Goal: Task Accomplishment & Management: Manage account settings

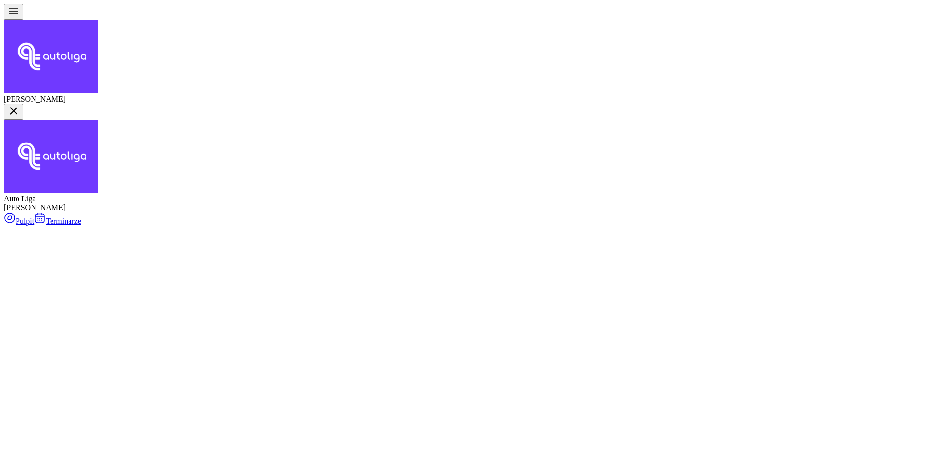
scroll to position [30, 0]
select select "11"
select select "30"
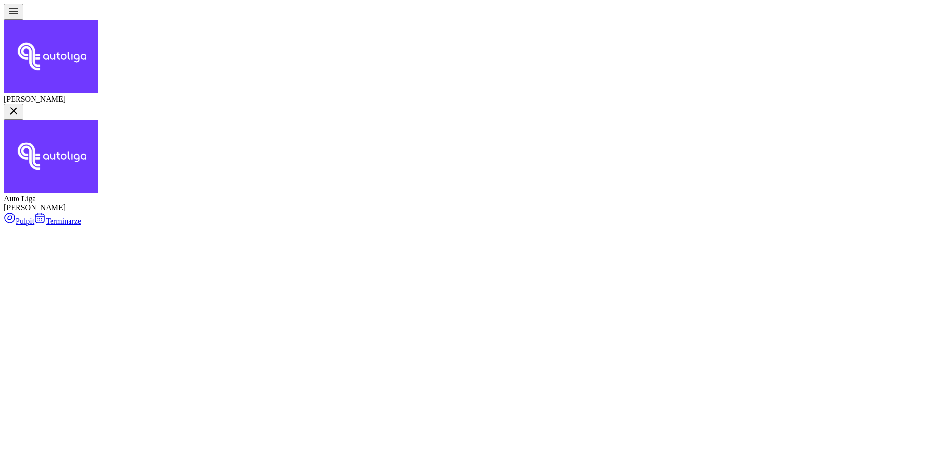
select select "13"
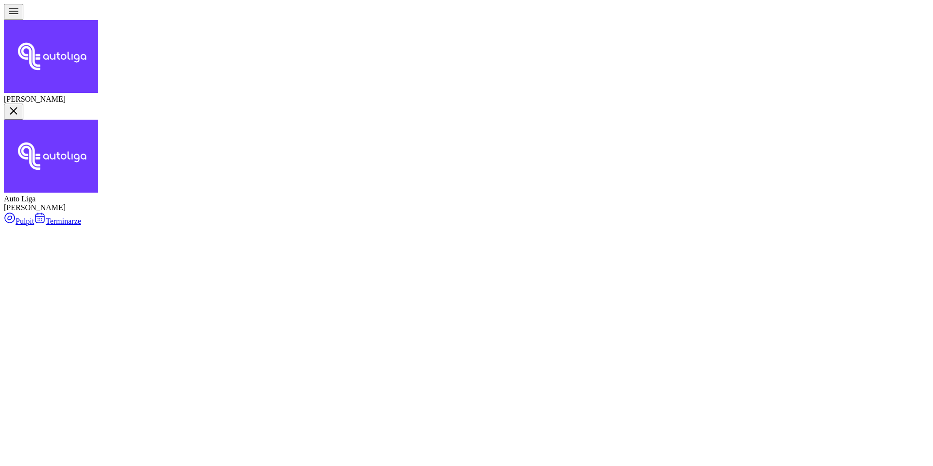
type input "Mioduszewska"
drag, startPoint x: 315, startPoint y: 103, endPoint x: 310, endPoint y: 150, distance: 47.4
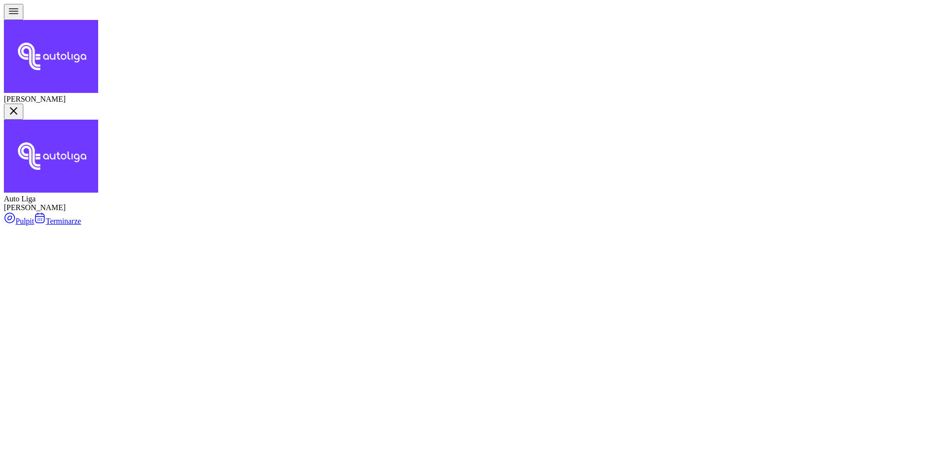
click at [441, 185] on div "Jazdy doszkalające" at bounding box center [445, 180] width 69 height 9
select select "B"
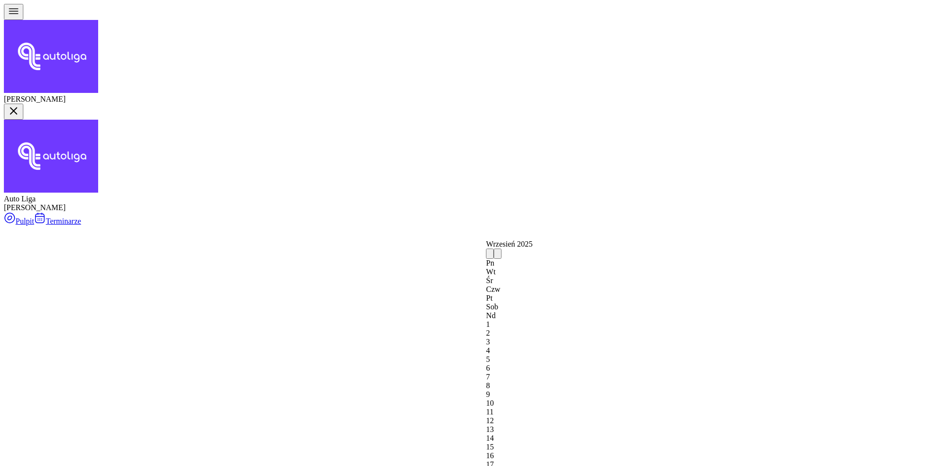
click at [506, 381] on div "8" at bounding box center [509, 385] width 47 height 9
type input "[DATE]"
type input "2"
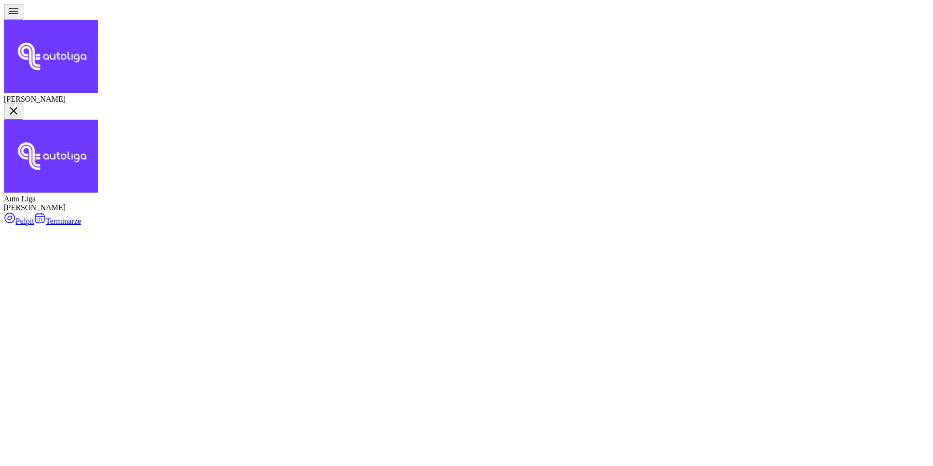
type input "240"
type input "2"
type input "1.50"
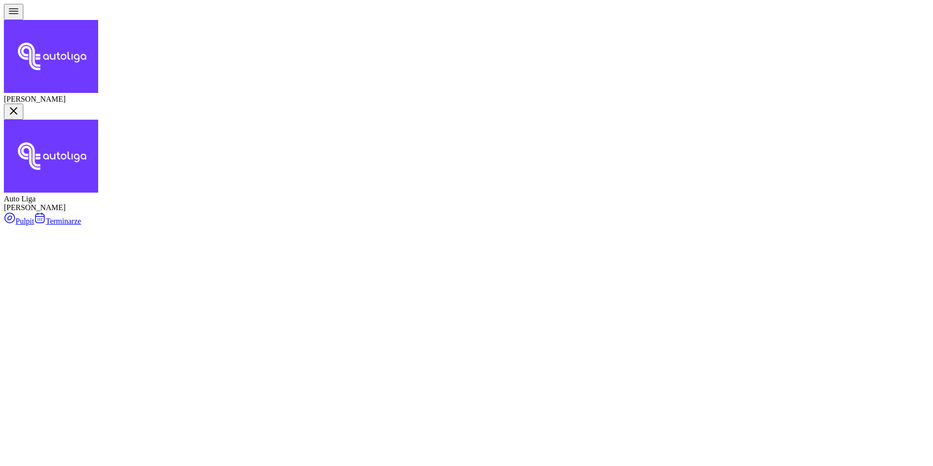
type input "3"
type input "15"
type input "30"
type input "150"
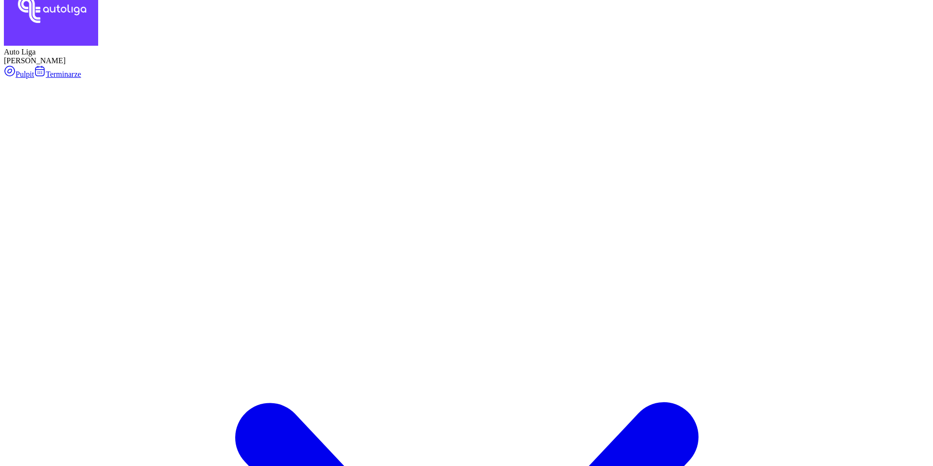
scroll to position [147, 0]
type input "300"
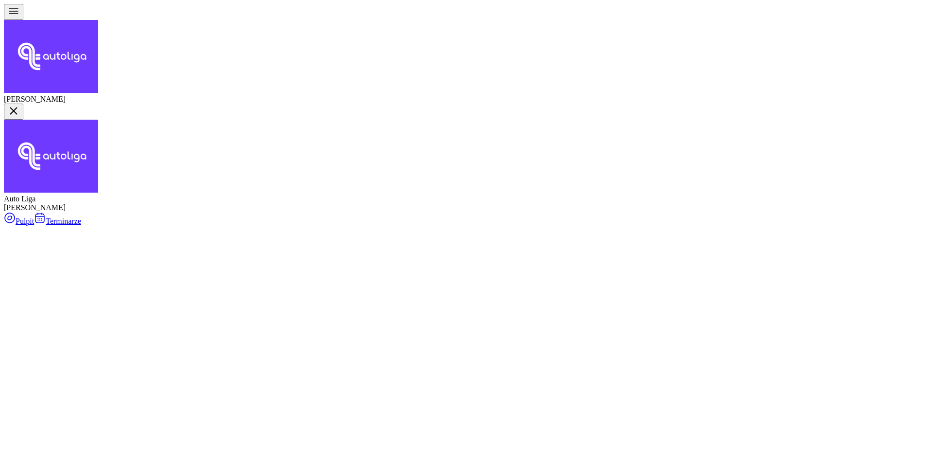
select select "11"
select select "12"
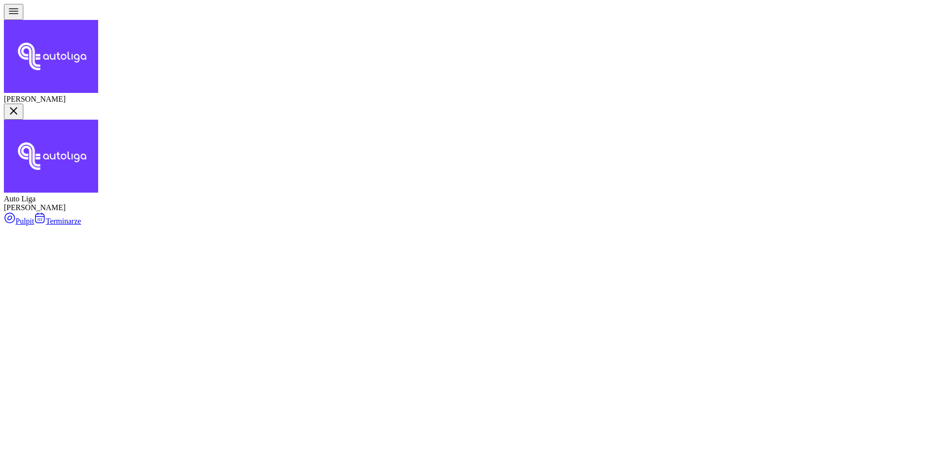
select select "30"
select select "10"
select select "30"
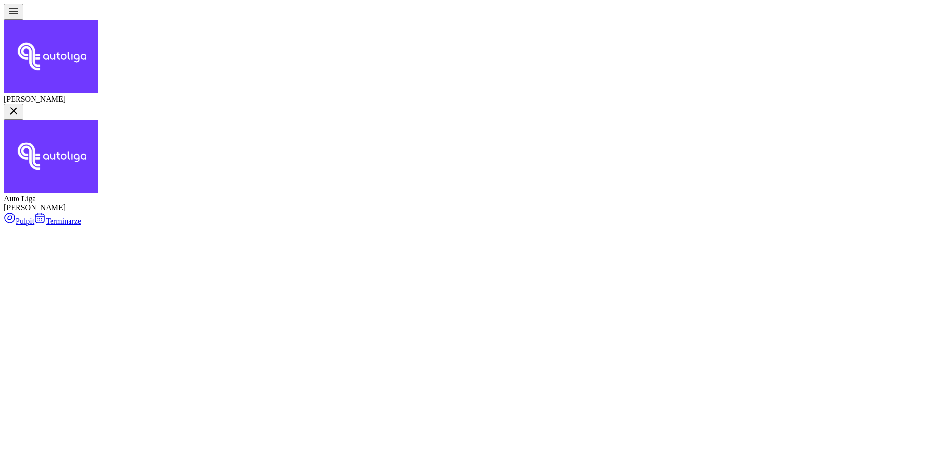
scroll to position [108, 0]
type textarea "300 do pobrania"
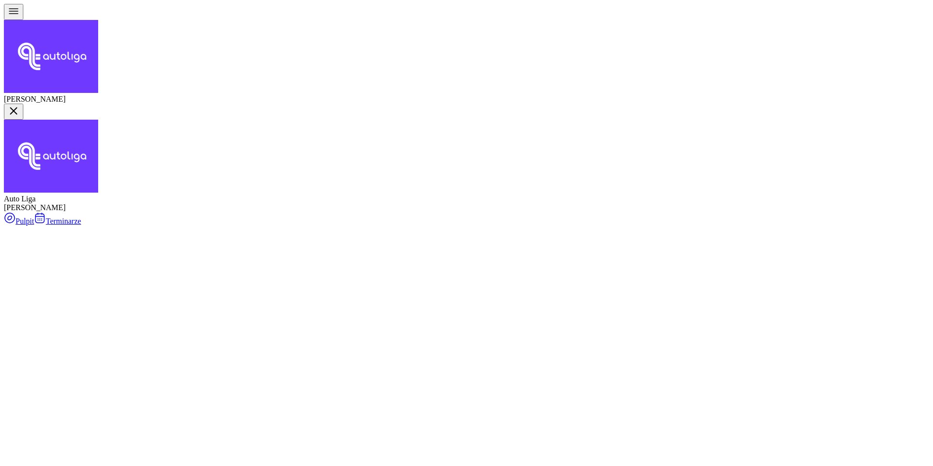
click at [448, 202] on div "Auto do WORD" at bounding box center [445, 197] width 69 height 9
select select "B"
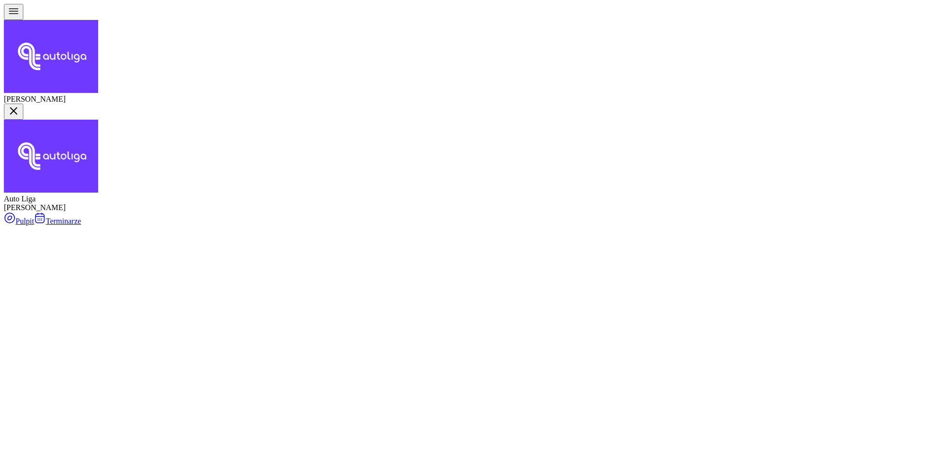
type input "stary do WORD"
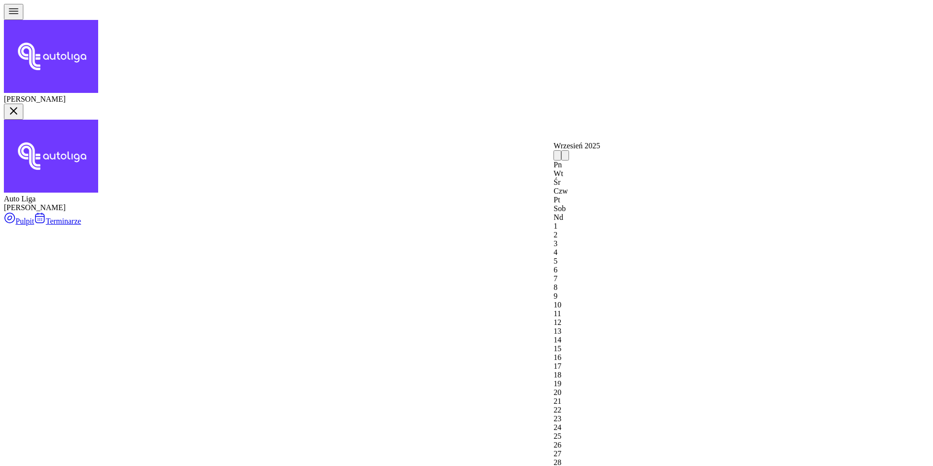
click at [593, 292] on div "9" at bounding box center [577, 296] width 47 height 9
type input "[DATE]"
type input "1"
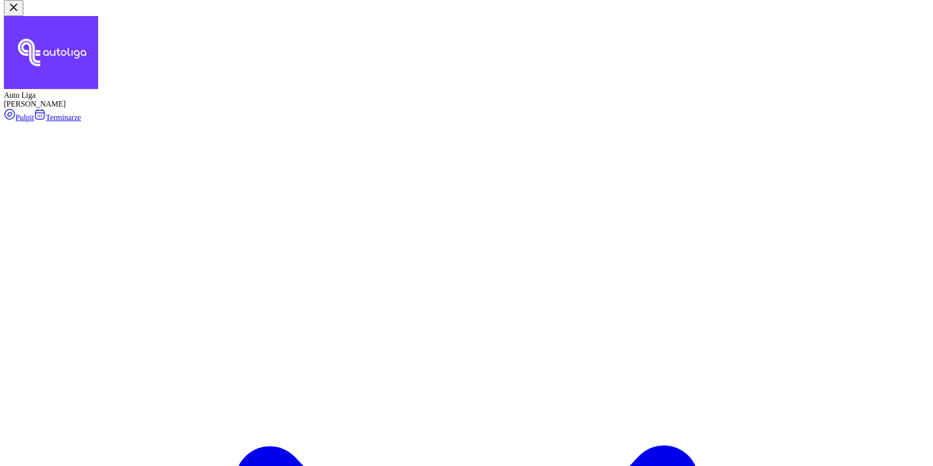
scroll to position [140, 0]
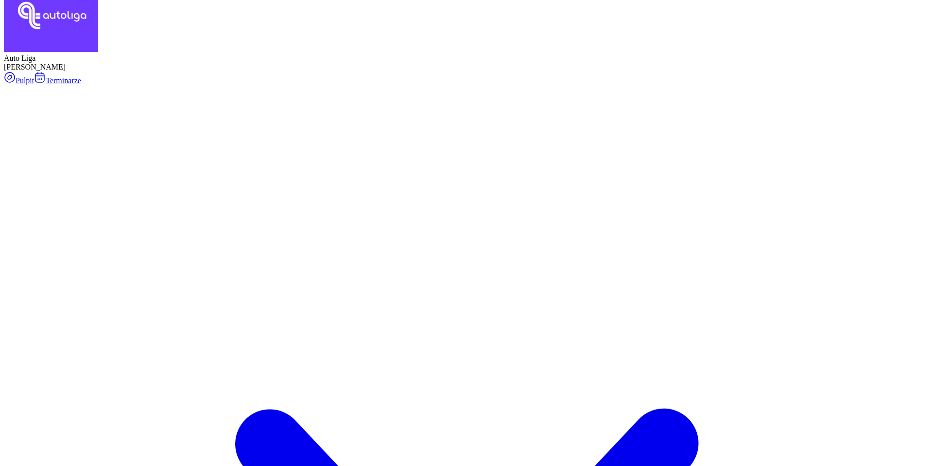
type input "0"
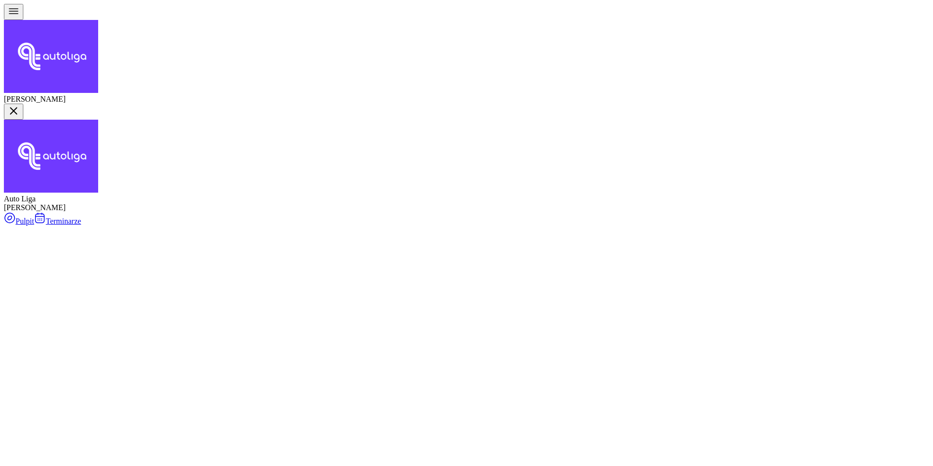
select select "13"
select select "14"
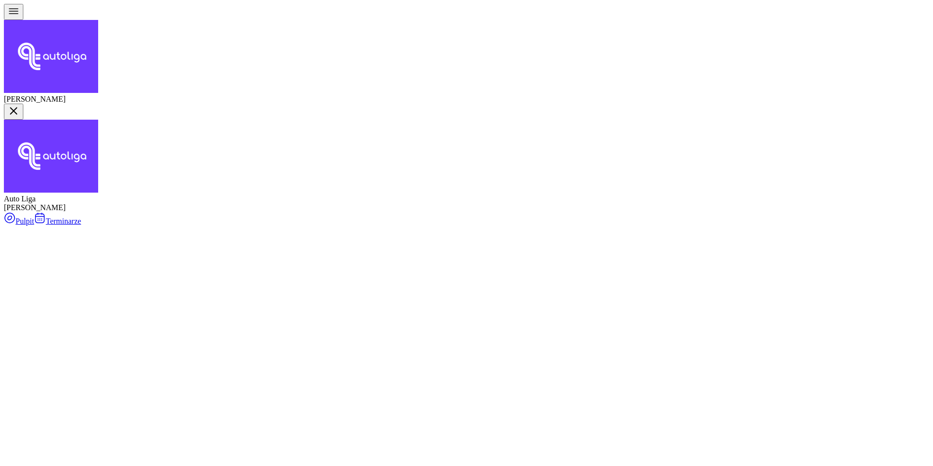
type textarea "stary do WORD | pismo wyślij"
select select "11"
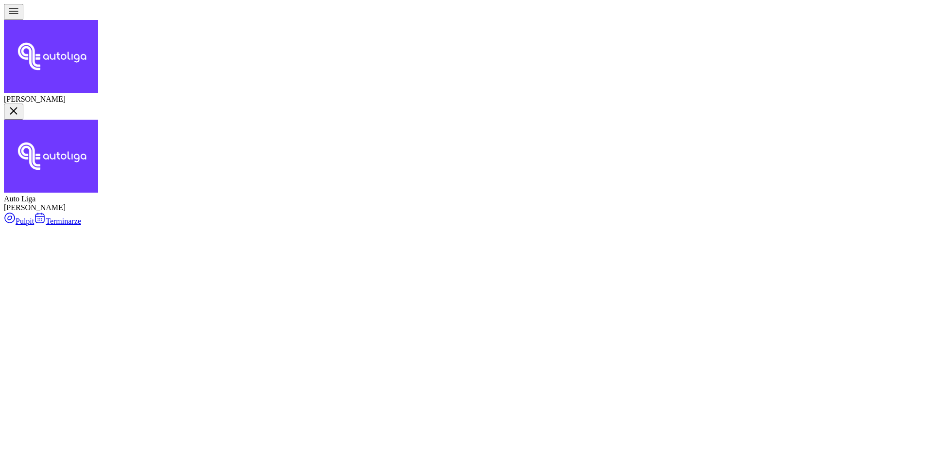
select select "30"
select select "13"
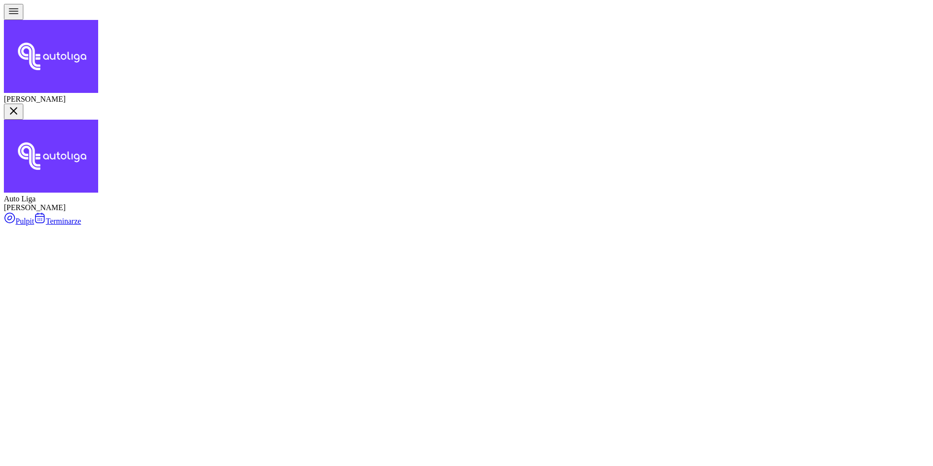
select select "14"
drag, startPoint x: 442, startPoint y: 319, endPoint x: 428, endPoint y: 319, distance: 14.6
type textarea "stary do WORD | pismo wysłane"
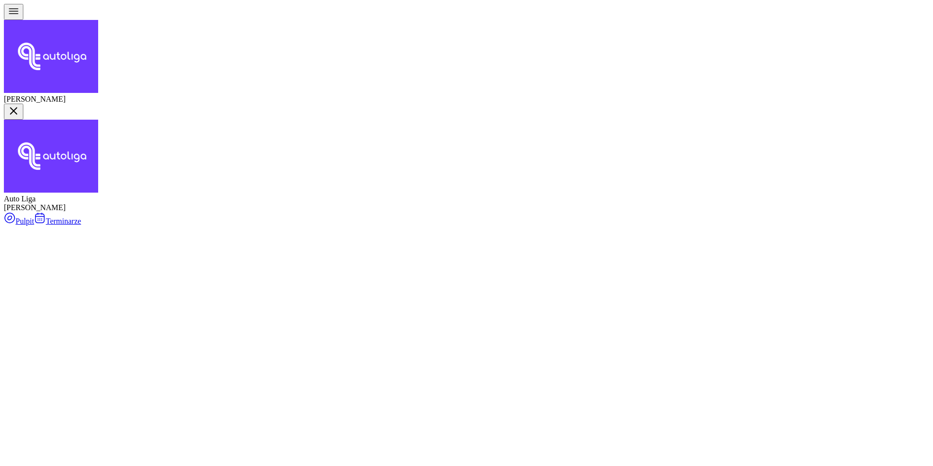
select select "13"
select select "14"
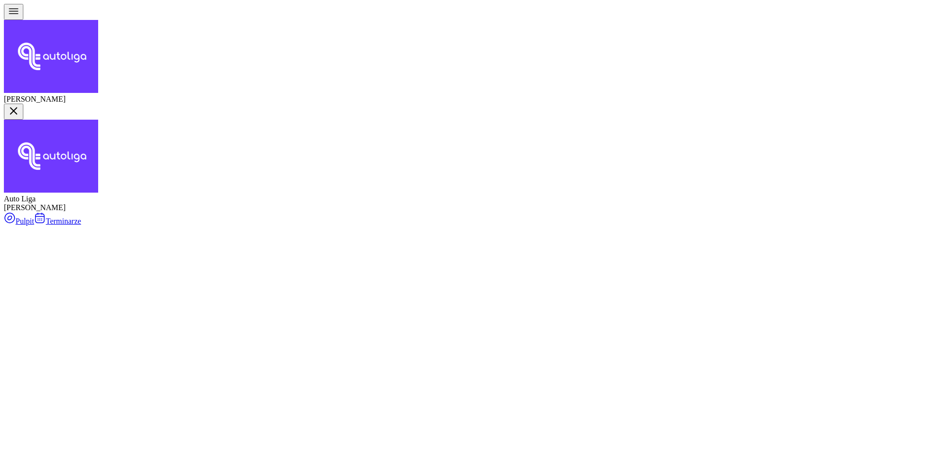
select select "13"
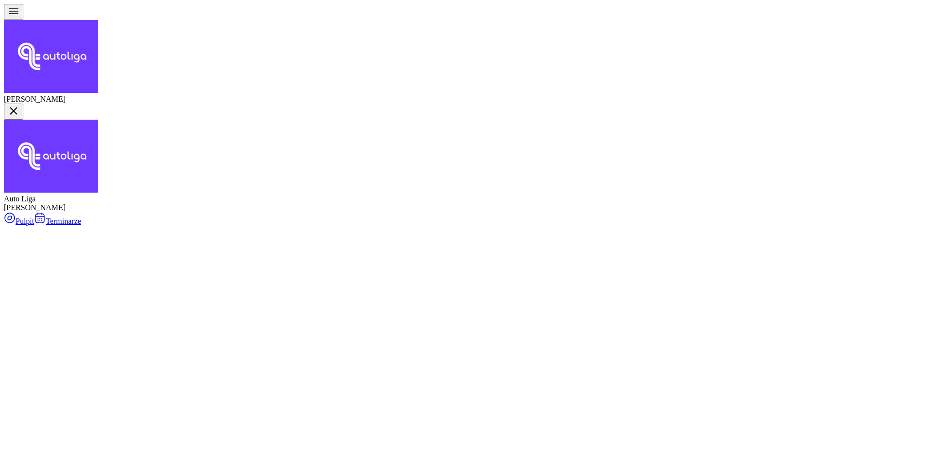
select select "14"
click at [498, 183] on div "Otwórz profil" at bounding box center [578, 178] width 176 height 9
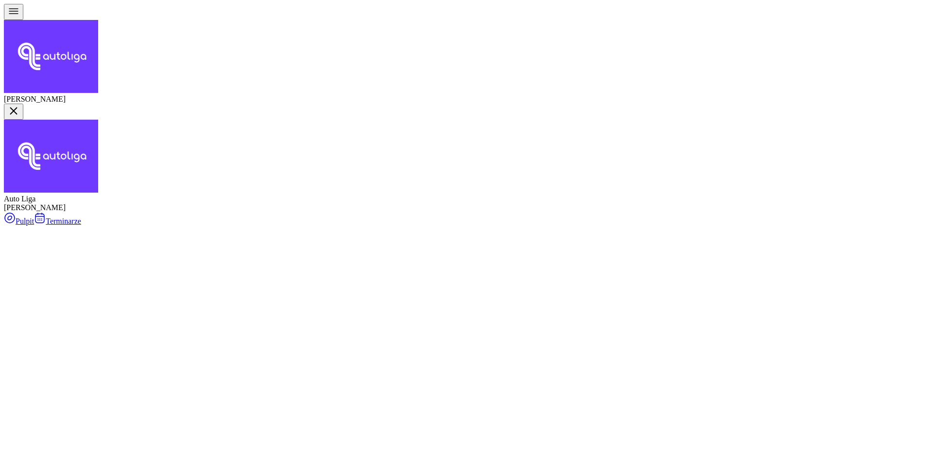
type input "kot"
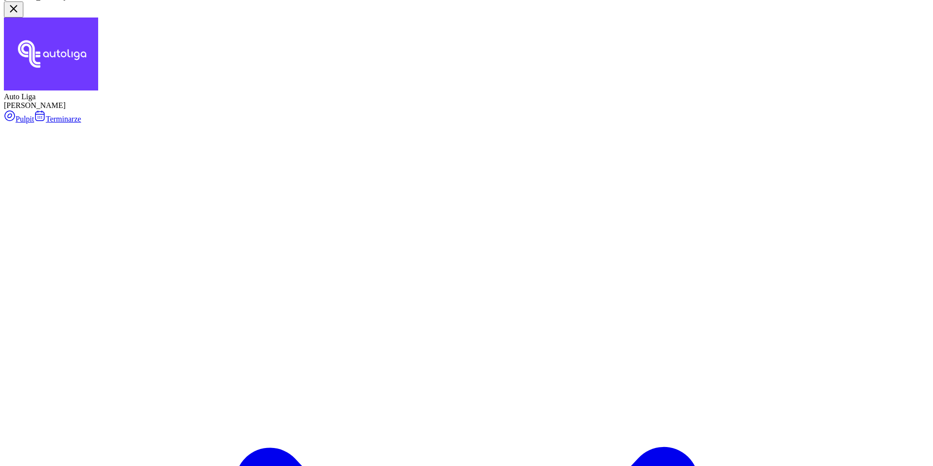
scroll to position [41, 0]
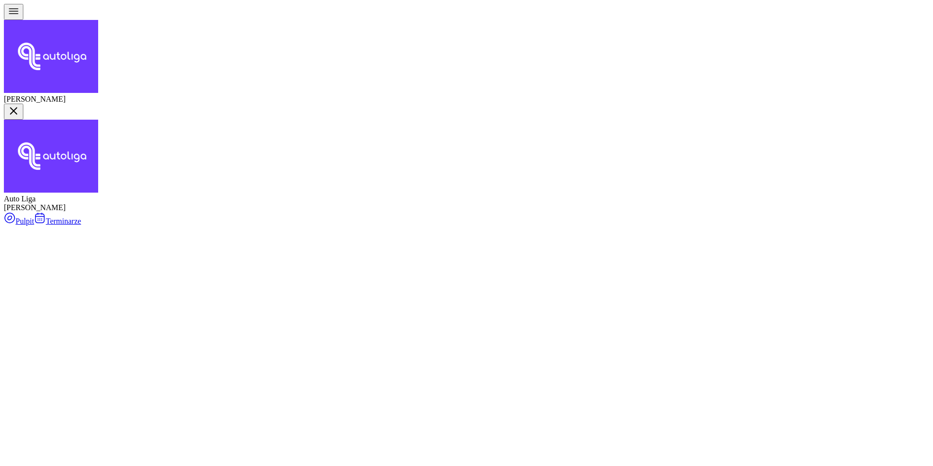
click at [424, 202] on div "Auto do WORD" at bounding box center [445, 197] width 69 height 9
select select "B"
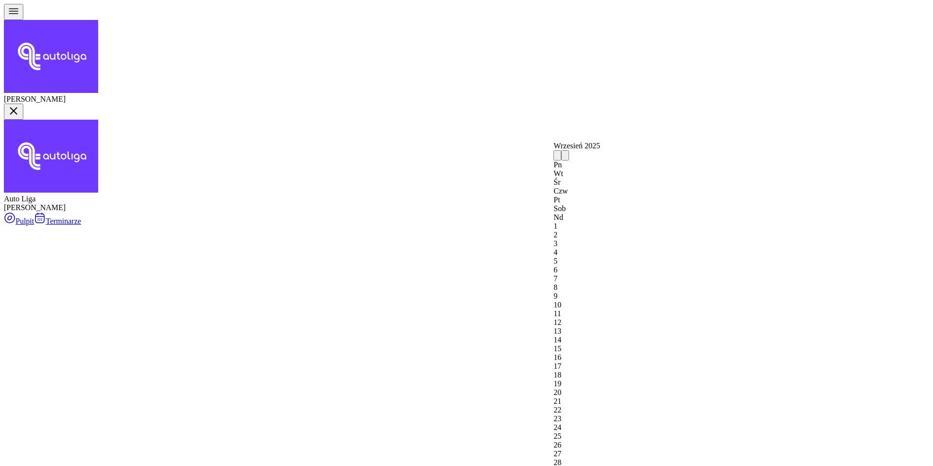
click at [585, 292] on div "9" at bounding box center [577, 296] width 47 height 9
type input "[DATE]"
type input "stary do WORD"
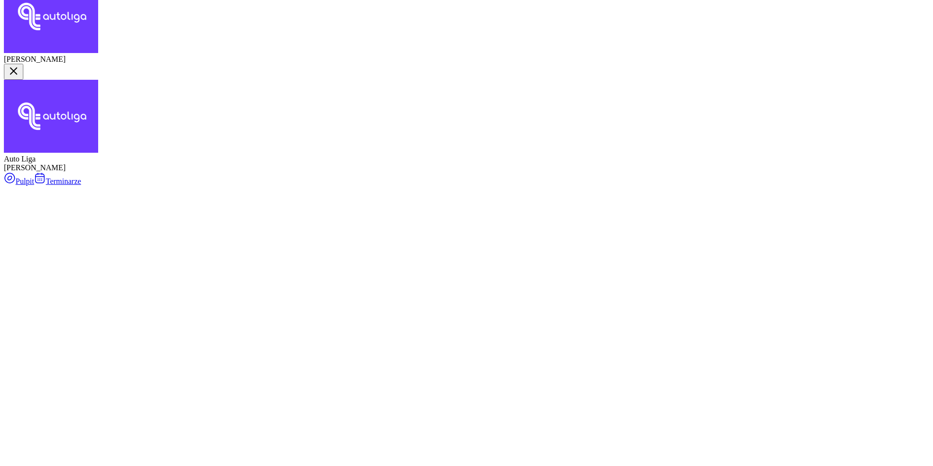
scroll to position [81, 0]
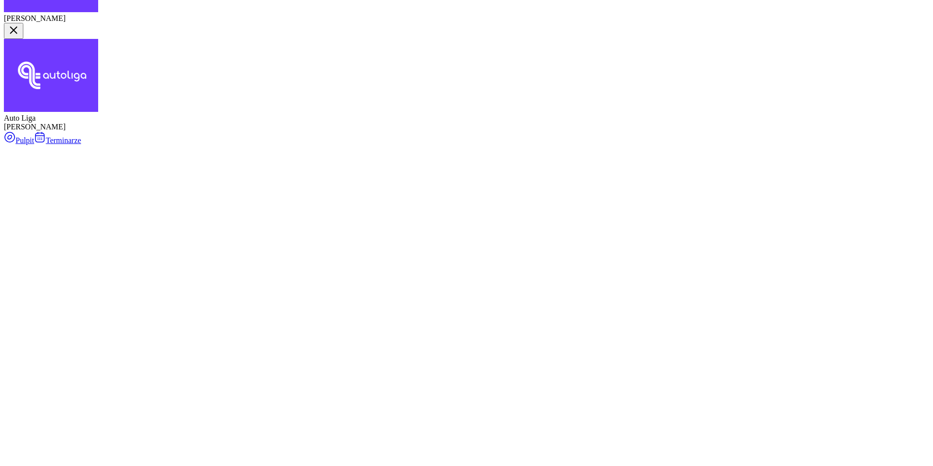
type input "1"
type input "250"
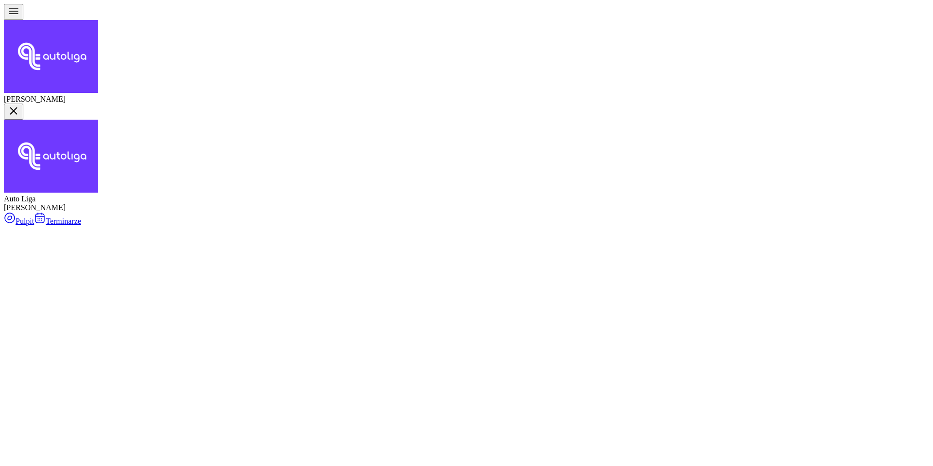
select select "14"
select select "15"
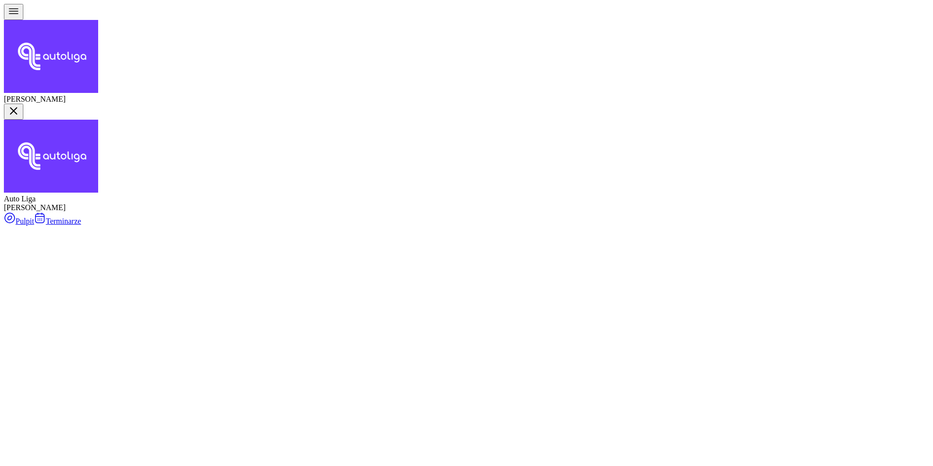
scroll to position [1, 0]
type textarea "250 do pobrania | stary do WORD | pismo wysłane"
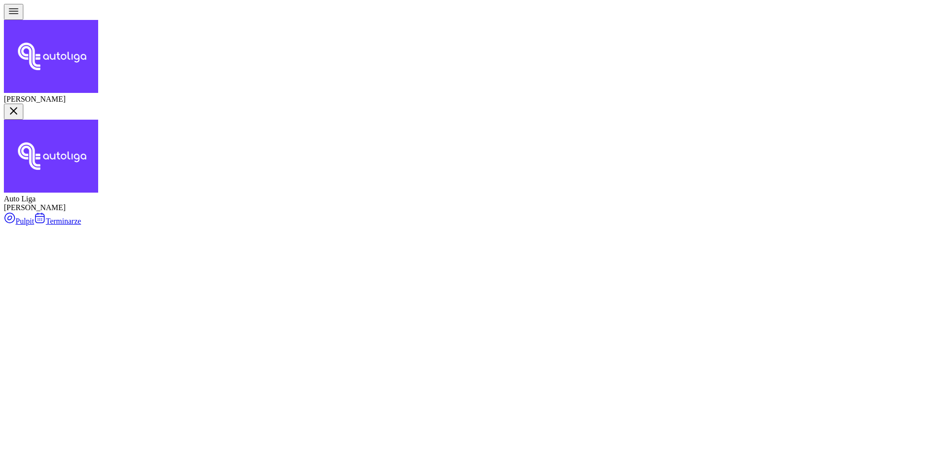
scroll to position [85, 0]
select select "09"
select select "30"
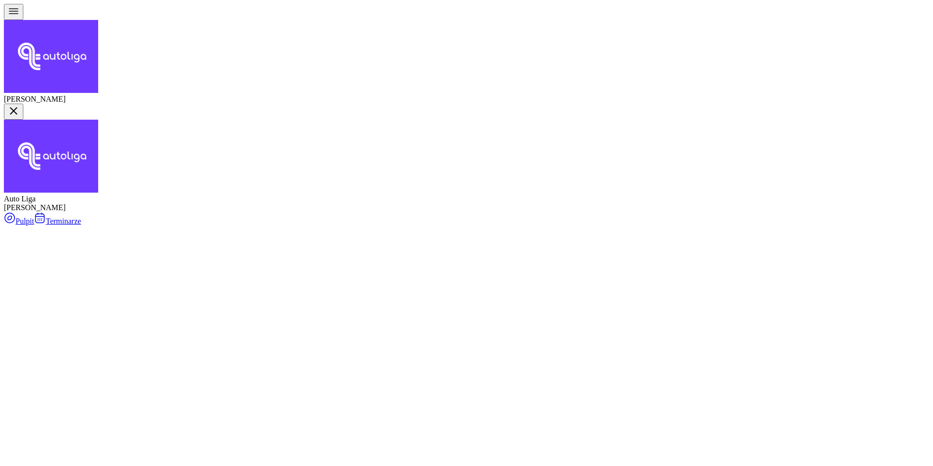
select select "16"
select select "17"
select select "19"
select select "15"
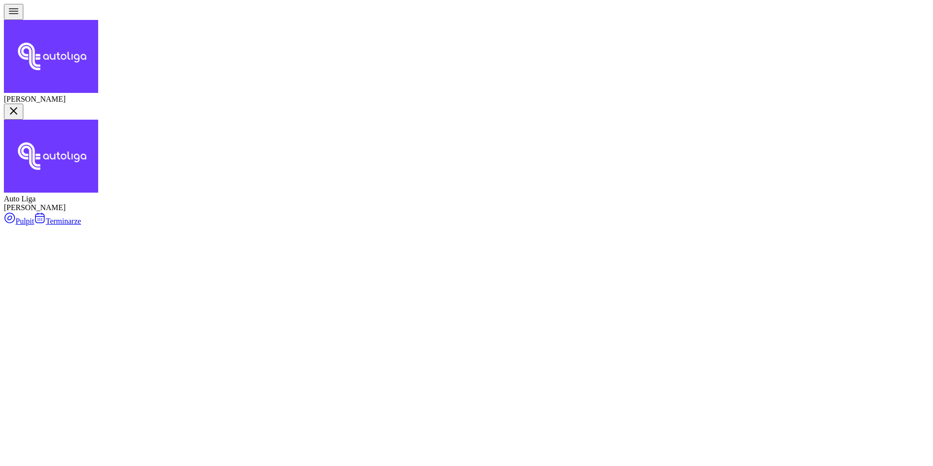
select select "11"
select select "30"
select select "13"
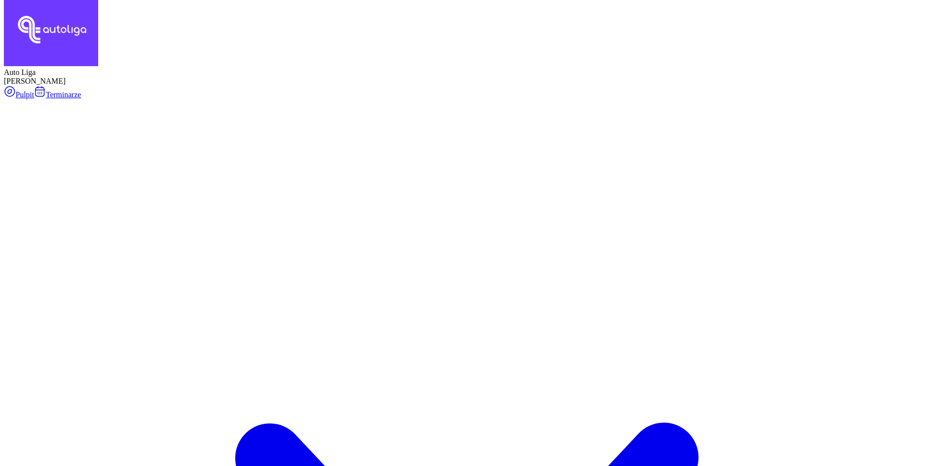
scroll to position [125, 0]
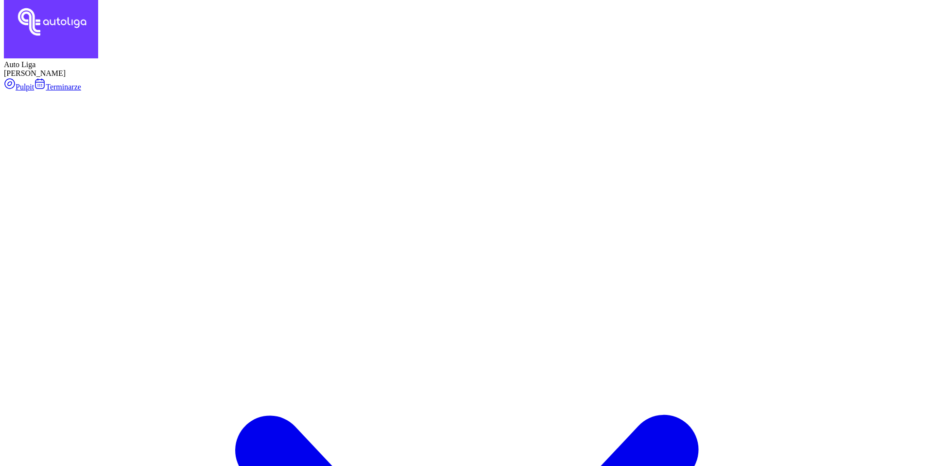
scroll to position [133, 0]
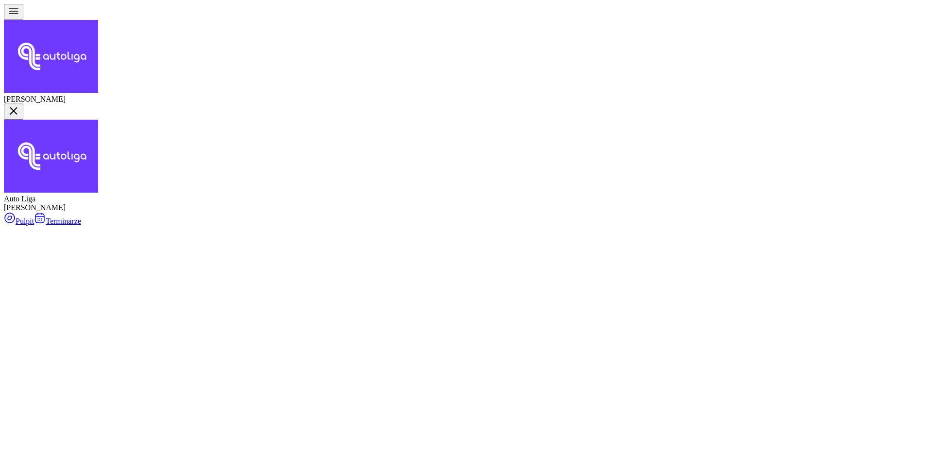
scroll to position [0, 0]
select select "createdAt-desc"
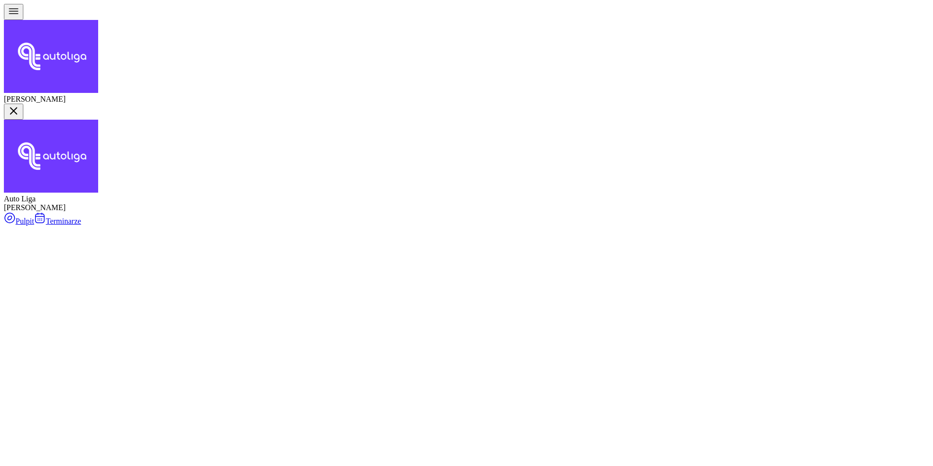
select select "createdAt-desc"
select select "100"
select select "300"
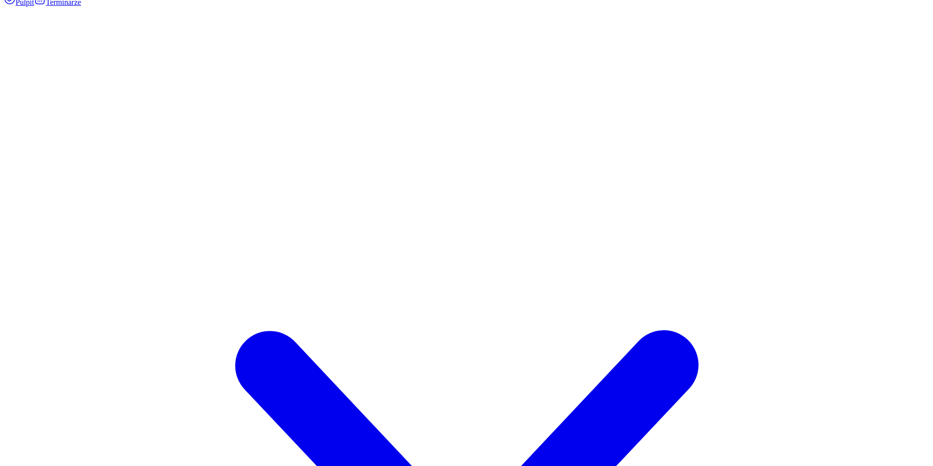
scroll to position [220, 0]
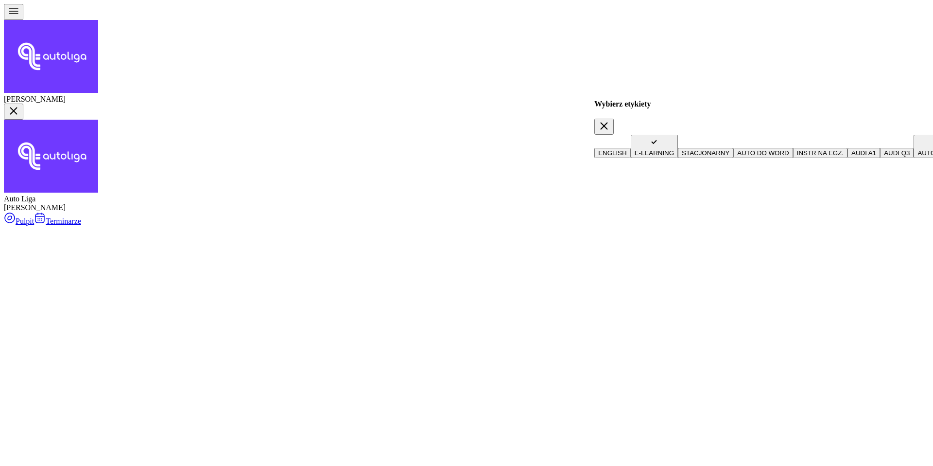
click at [610, 120] on icon "button" at bounding box center [604, 126] width 12 height 12
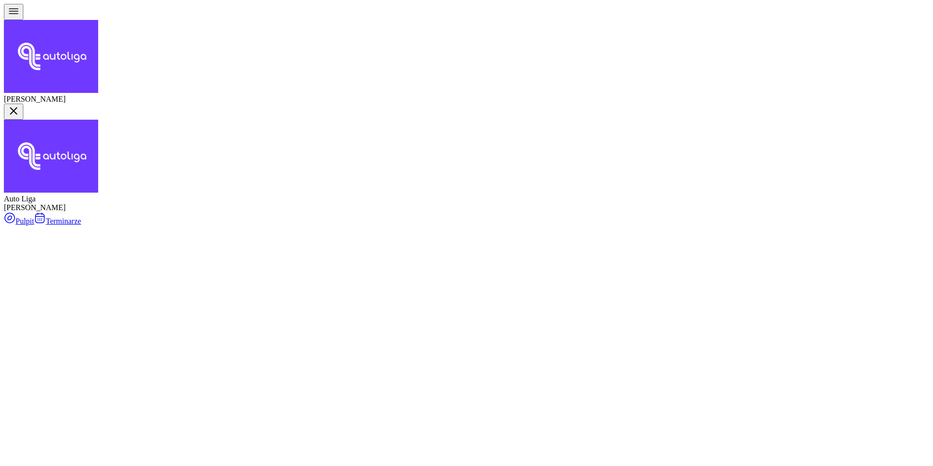
select select "createdAt-desc"
select select "100"
select select "300"
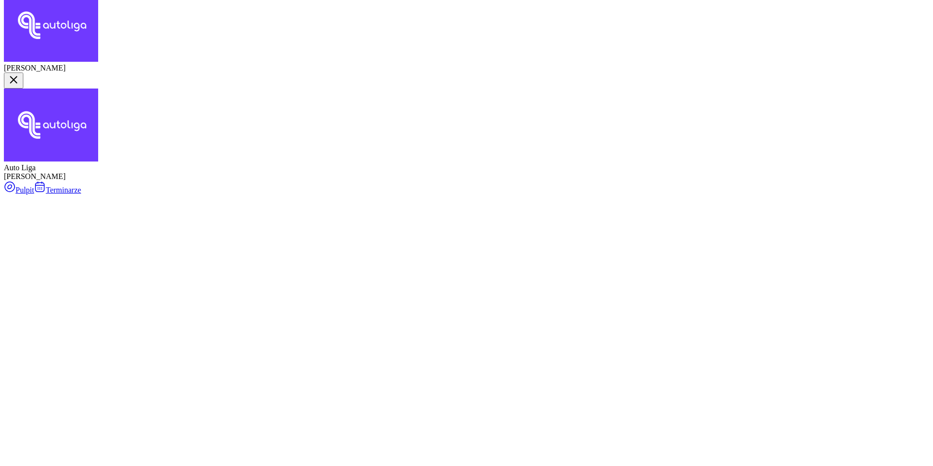
scroll to position [31, 0]
type input "[DATE]"
type input "32151"
type input "26134"
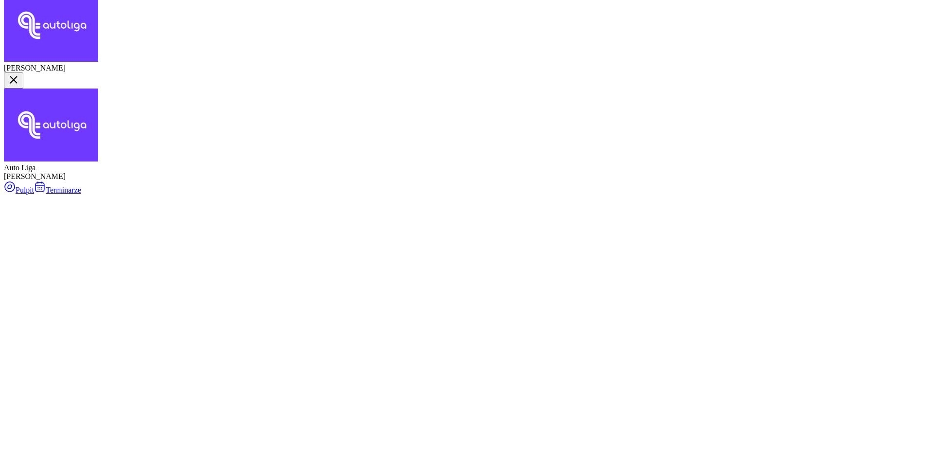
type input "44020"
type input "65122"
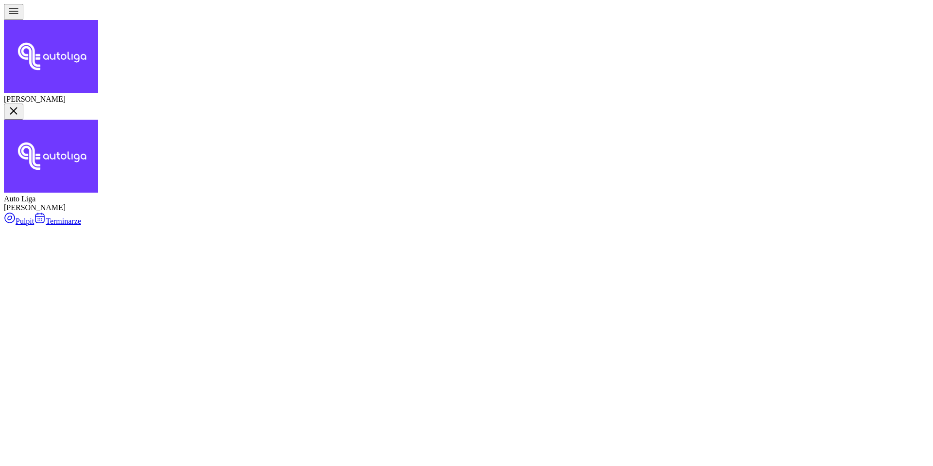
scroll to position [0, 0]
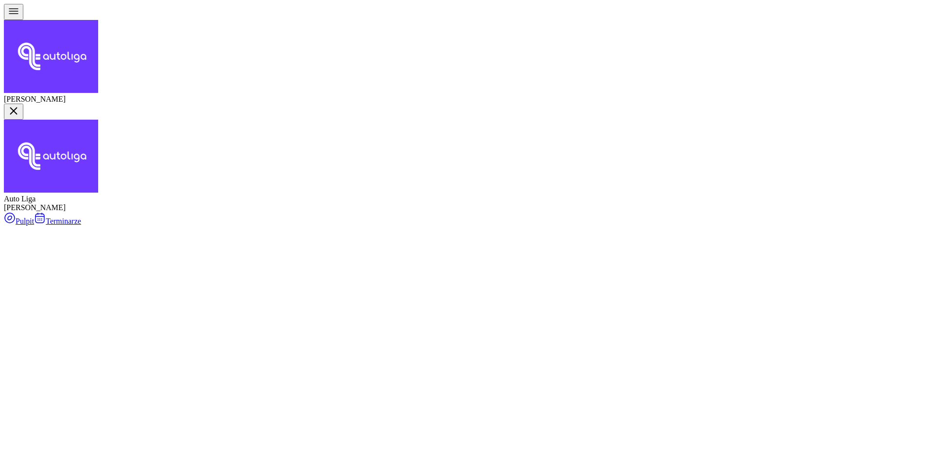
type input "beta"
drag, startPoint x: 317, startPoint y: 83, endPoint x: 305, endPoint y: 136, distance: 54.8
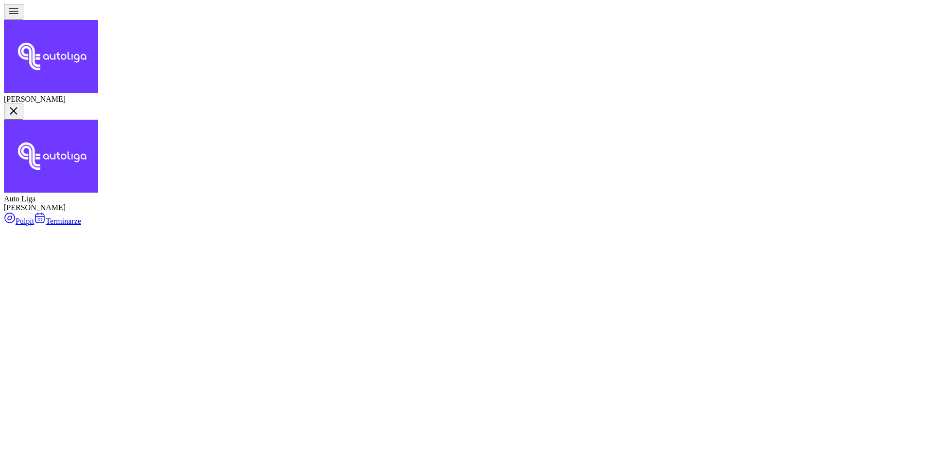
type input "[PERSON_NAME]"
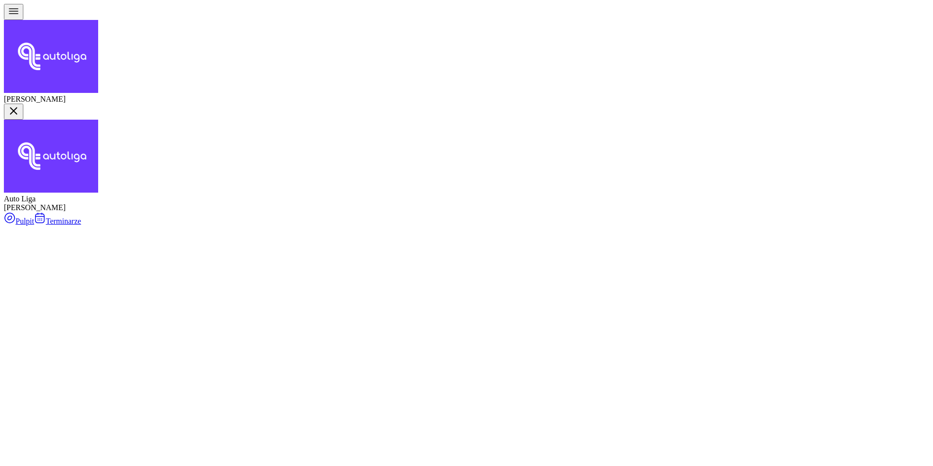
type input "Tryc"
drag, startPoint x: 295, startPoint y: 100, endPoint x: 296, endPoint y: 138, distance: 37.9
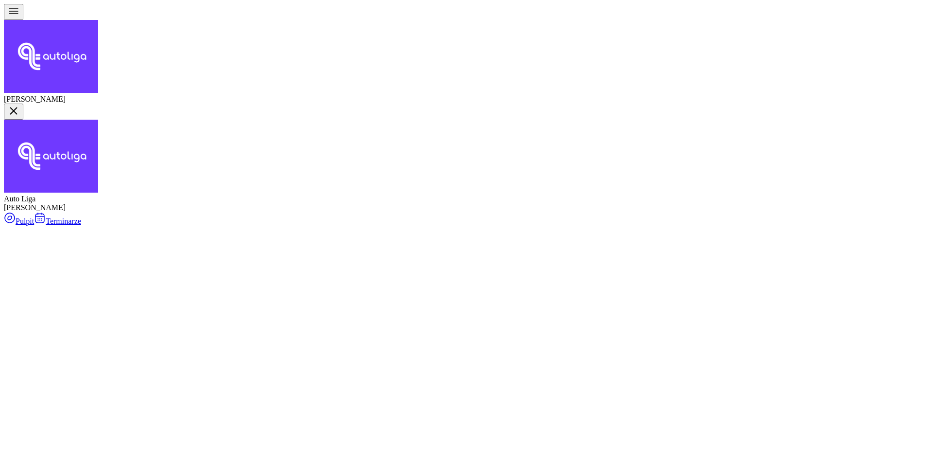
select select "createdAt-desc"
select select "100"
select select "300"
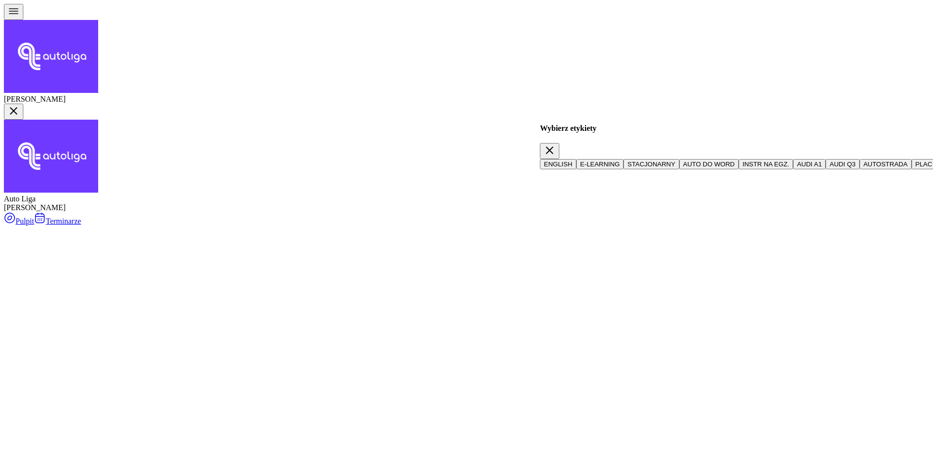
click at [864, 168] on span "AUTOSTRADA" at bounding box center [886, 163] width 44 height 7
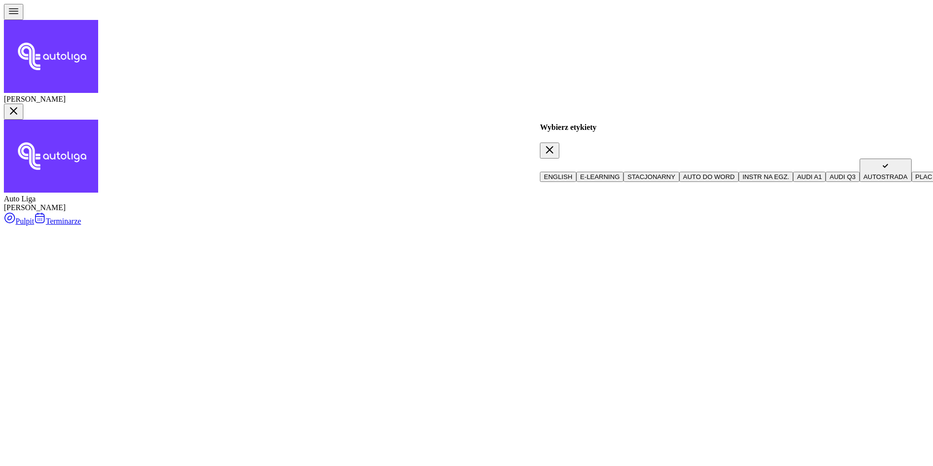
click at [559, 142] on button "button" at bounding box center [549, 150] width 19 height 16
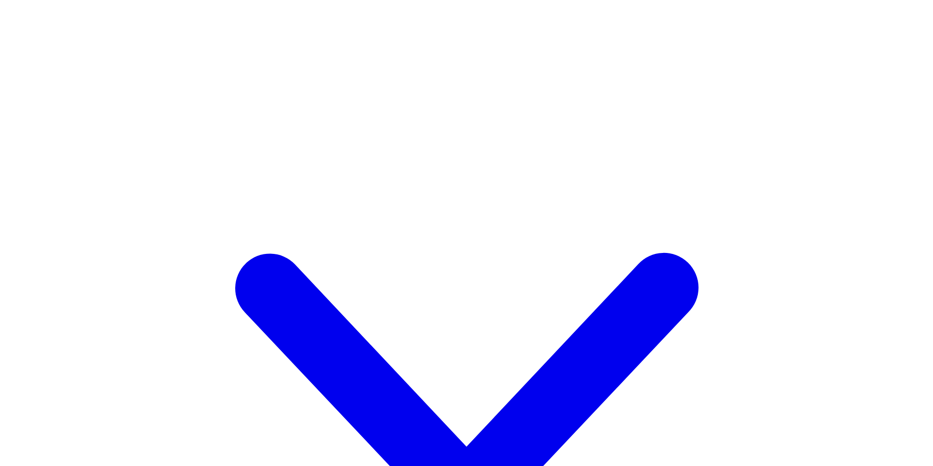
scroll to position [295, 0]
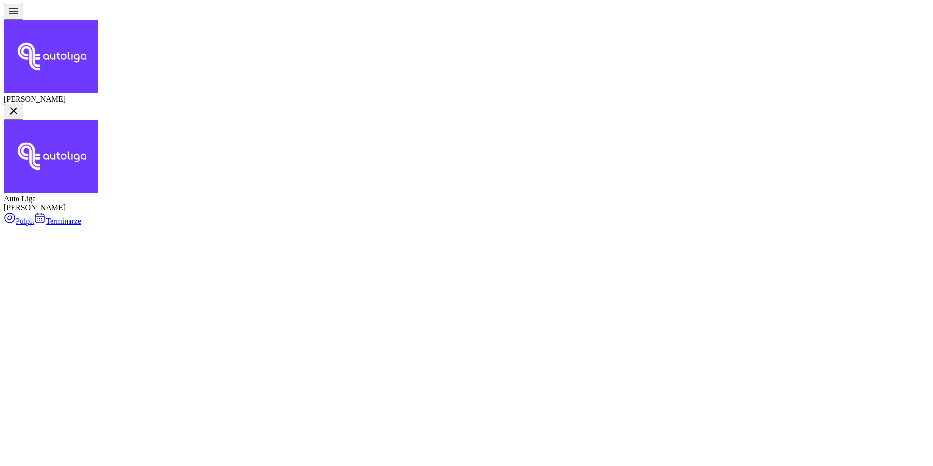
type input "alta"
drag, startPoint x: 304, startPoint y: 78, endPoint x: 329, endPoint y: 139, distance: 65.6
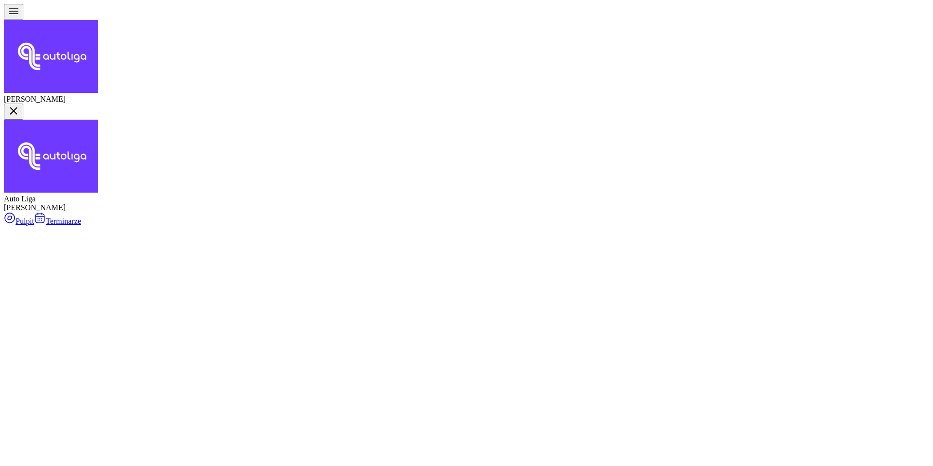
type input "wójcik"
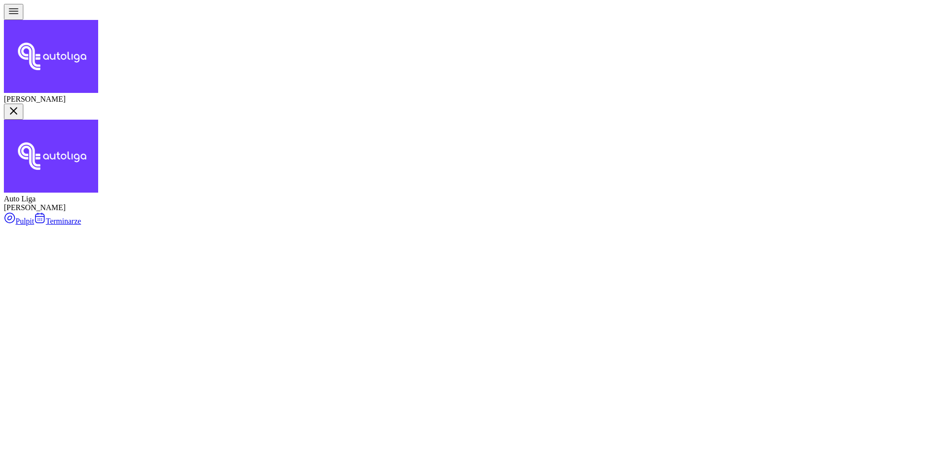
type input "[PERSON_NAME]"
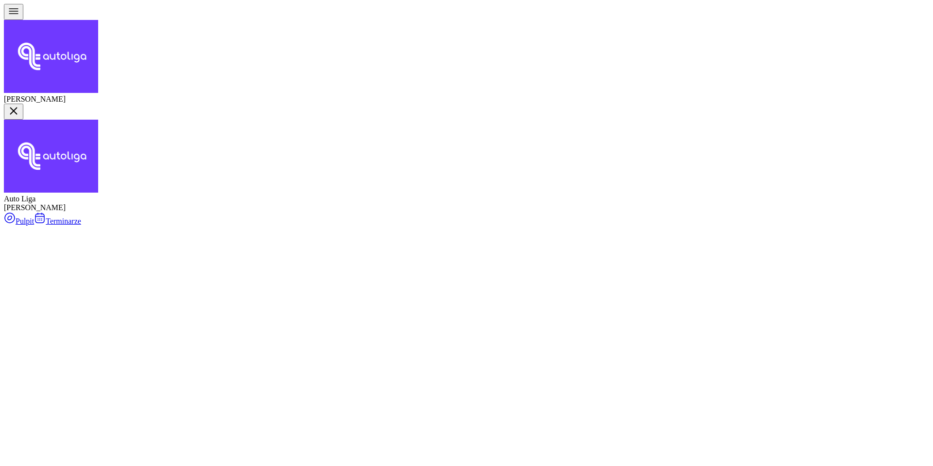
drag, startPoint x: 277, startPoint y: 103, endPoint x: 290, endPoint y: 137, distance: 36.2
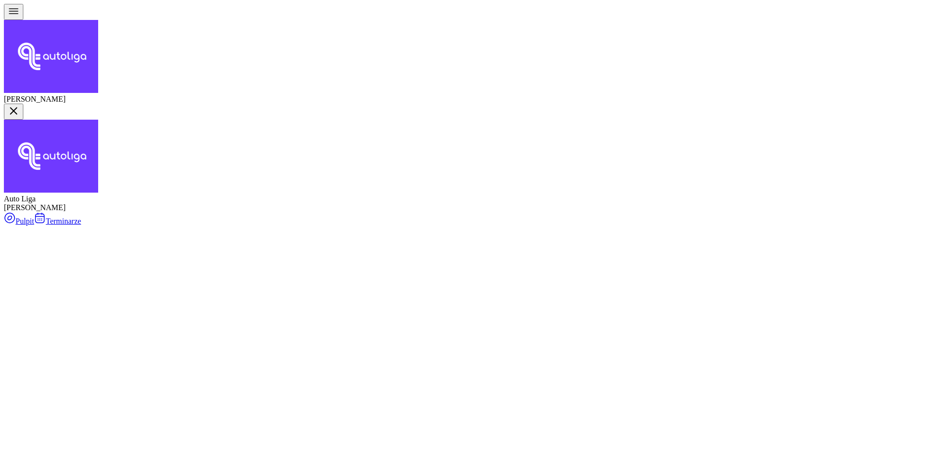
type input "[DEMOGRAPHIC_DATA]"
drag, startPoint x: 311, startPoint y: 99, endPoint x: 310, endPoint y: 133, distance: 33.6
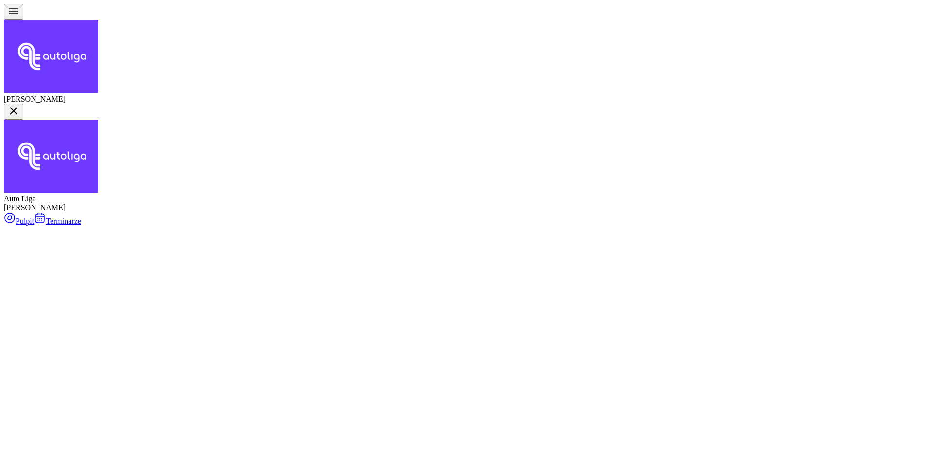
type input "Olejnicy"
drag, startPoint x: 320, startPoint y: 81, endPoint x: 315, endPoint y: 139, distance: 58.5
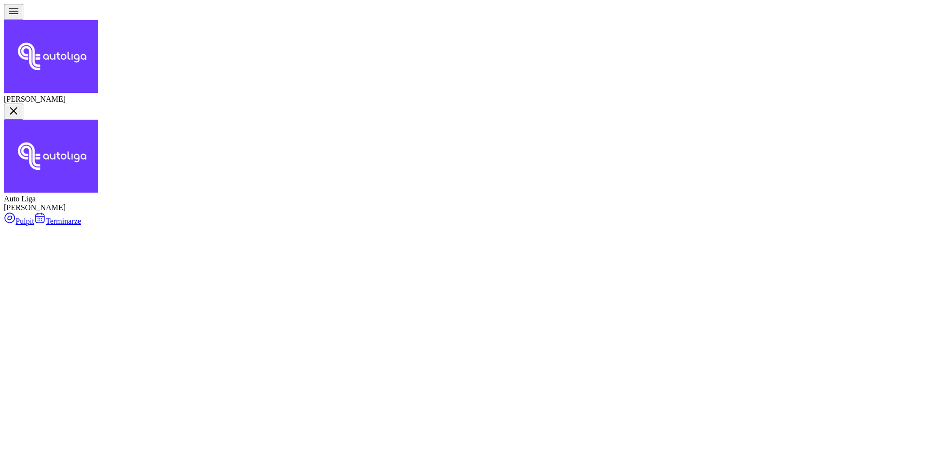
type input "barto"
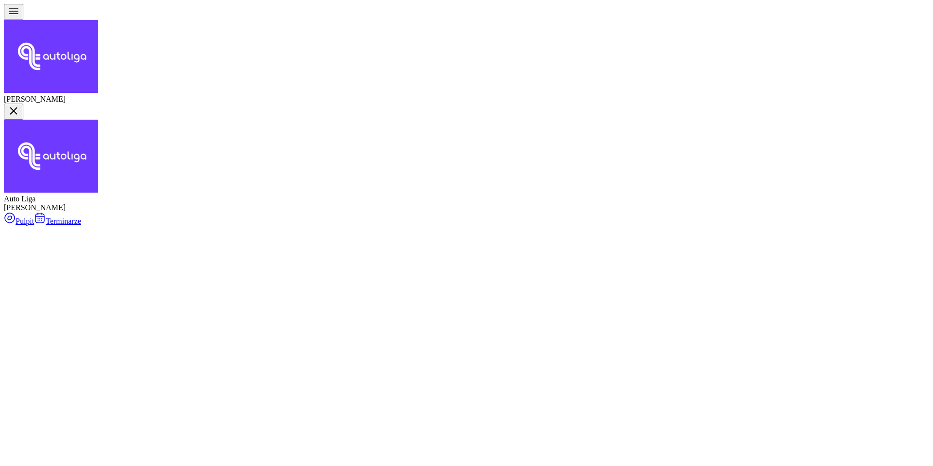
type input "try"
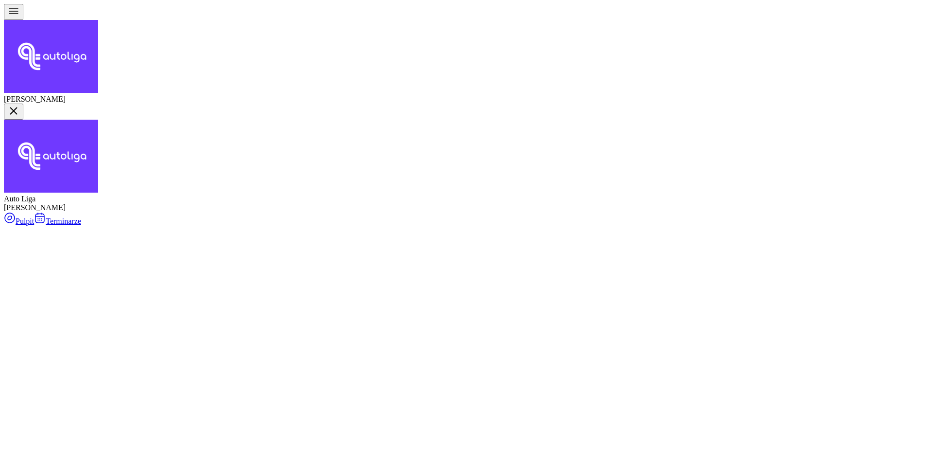
type input "[PERSON_NAME]"
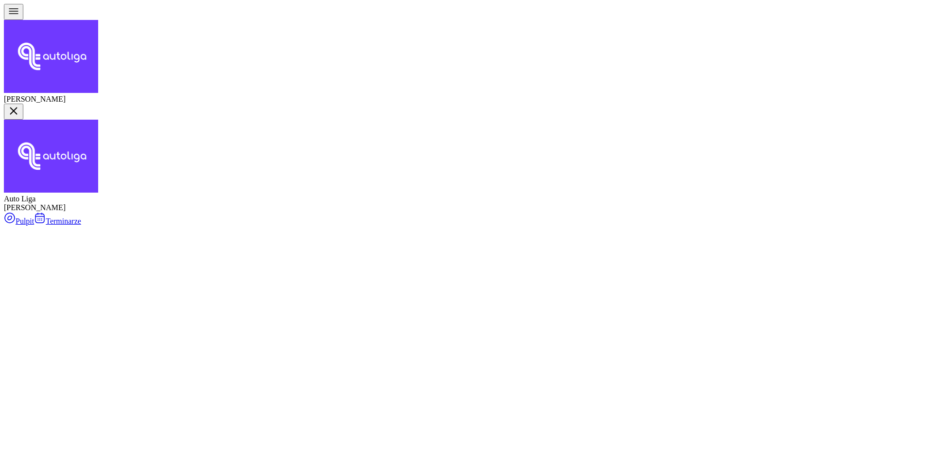
type input "[PERSON_NAME]"
drag, startPoint x: 338, startPoint y: 79, endPoint x: 315, endPoint y: 143, distance: 68.3
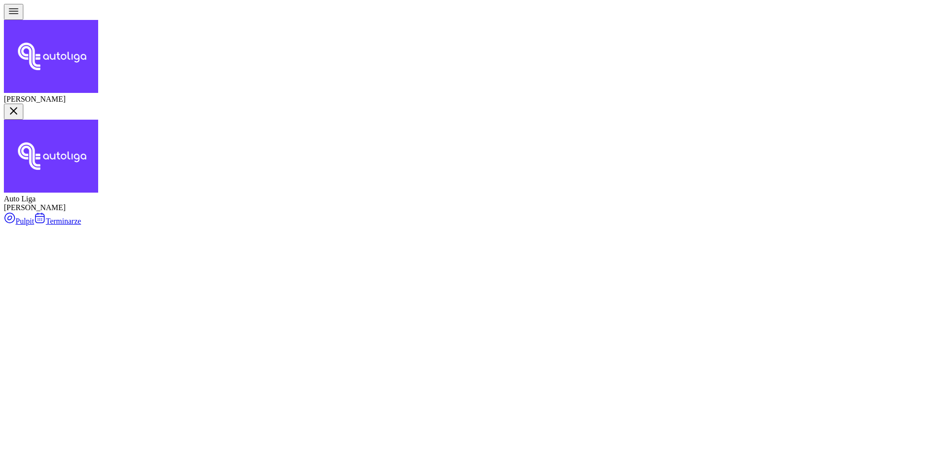
type input "kot"
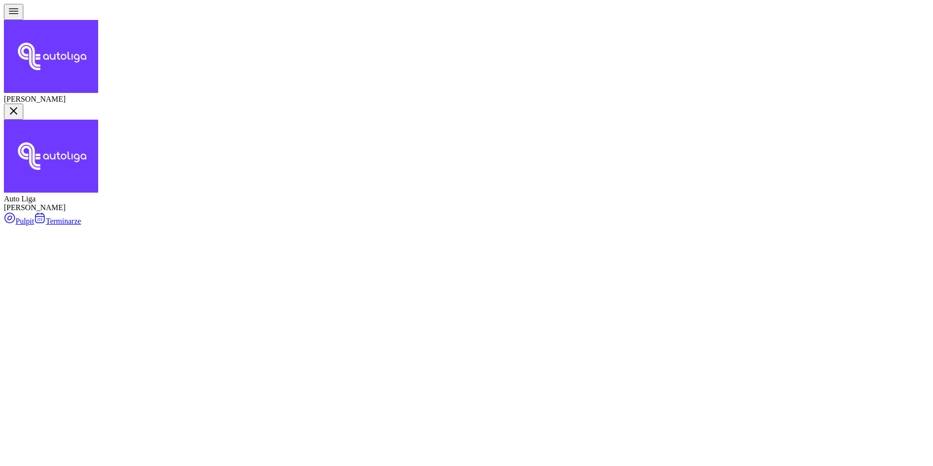
type input "purwin"
drag, startPoint x: 294, startPoint y: 100, endPoint x: 306, endPoint y: 144, distance: 45.4
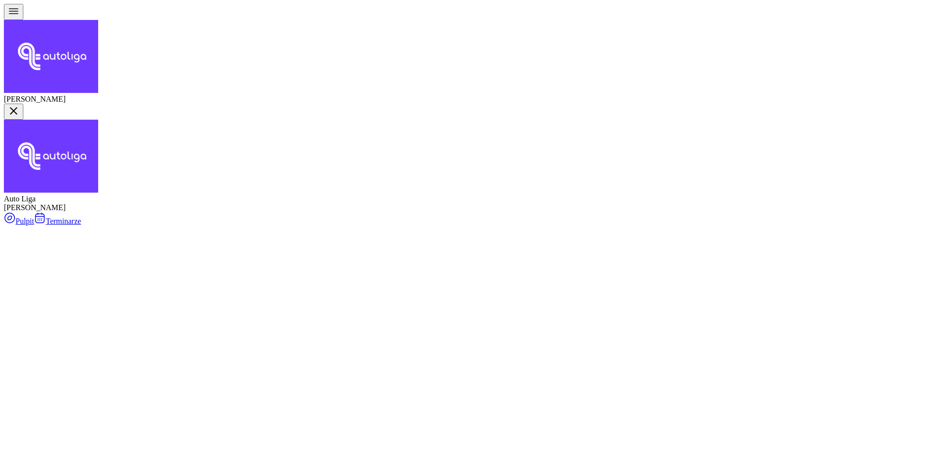
type input "p"
type input "dziedziny"
drag, startPoint x: 304, startPoint y: 98, endPoint x: 308, endPoint y: 140, distance: 42.4
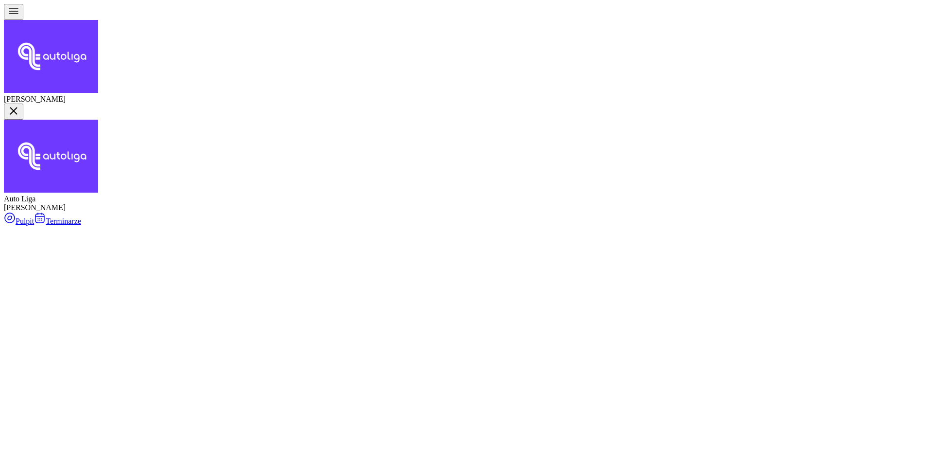
drag, startPoint x: 306, startPoint y: 88, endPoint x: 310, endPoint y: 78, distance: 10.9
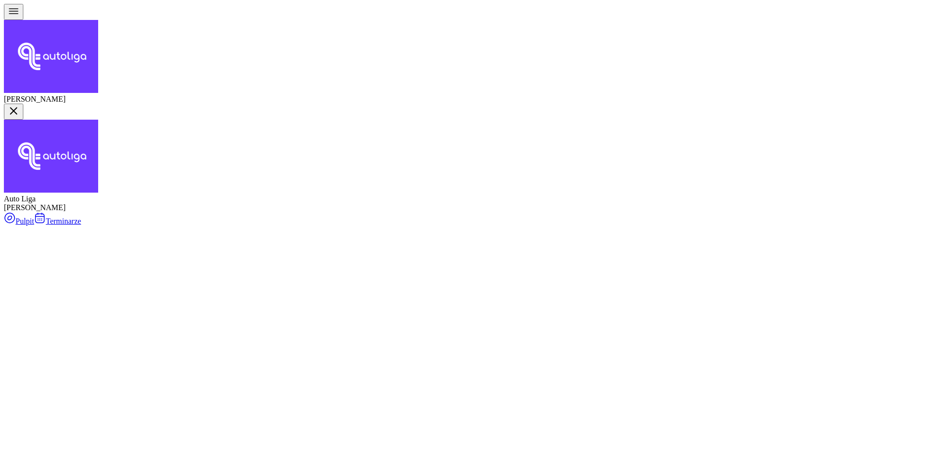
type input "barab"
drag, startPoint x: 310, startPoint y: 78, endPoint x: 321, endPoint y: 145, distance: 67.6
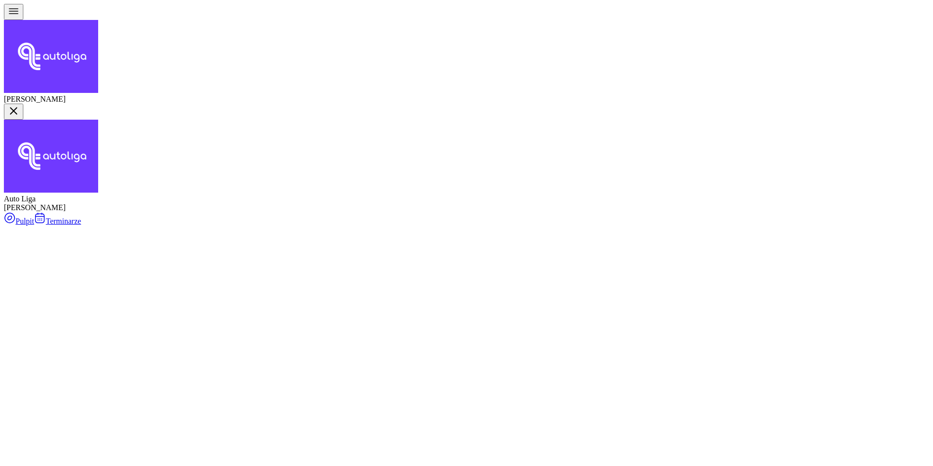
type input "matse"
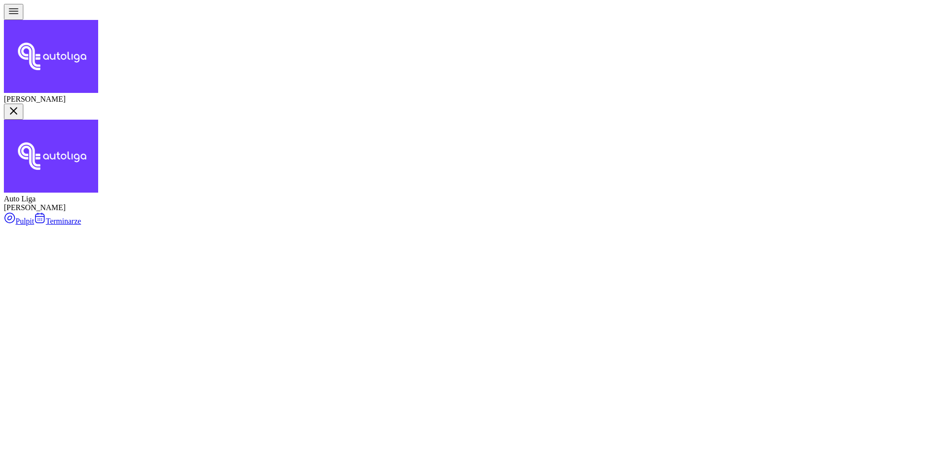
type input "pawle"
drag, startPoint x: 306, startPoint y: 100, endPoint x: 313, endPoint y: 181, distance: 81.5
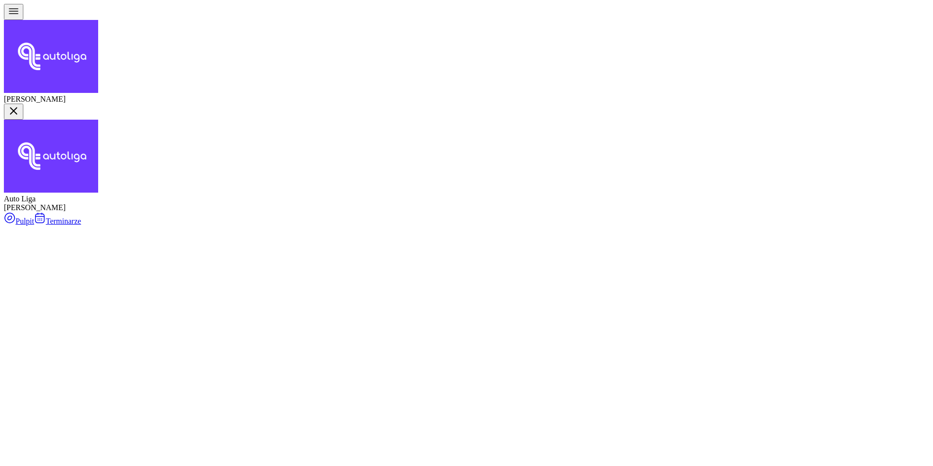
type input "szlago"
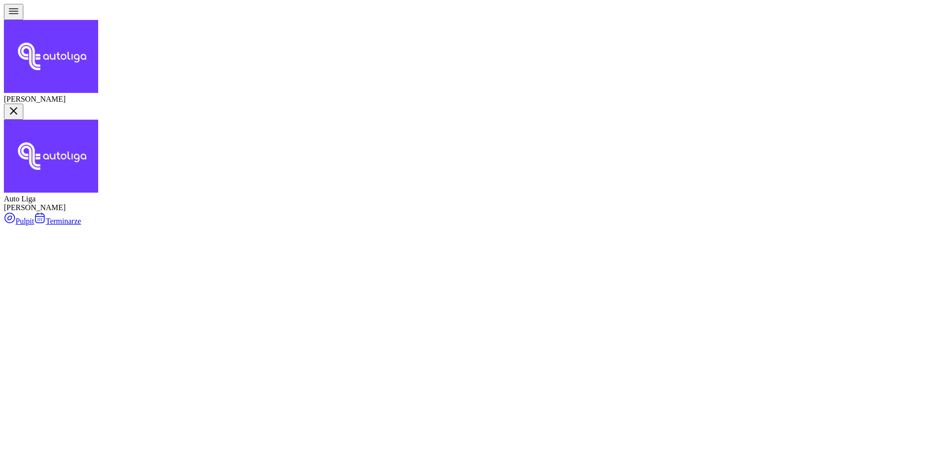
drag, startPoint x: 332, startPoint y: 75, endPoint x: 316, endPoint y: 140, distance: 67.7
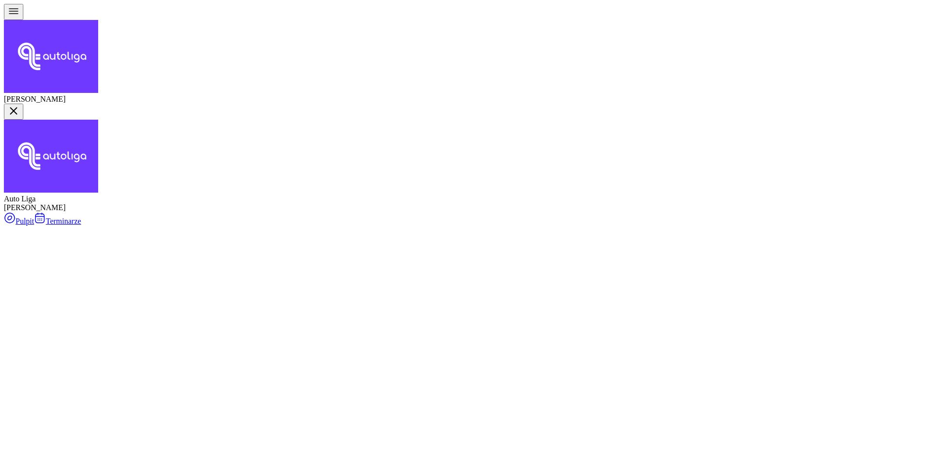
type input "babia"
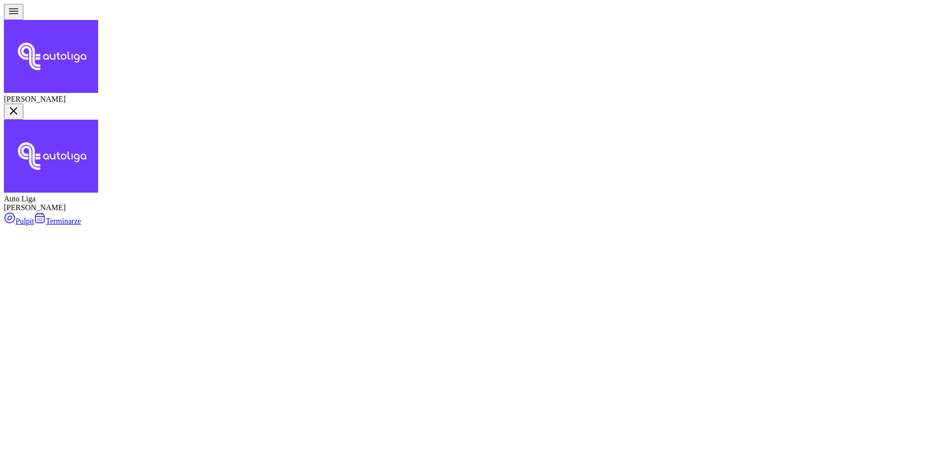
type input "tchórz"
drag, startPoint x: 312, startPoint y: 100, endPoint x: 331, endPoint y: 144, distance: 47.9
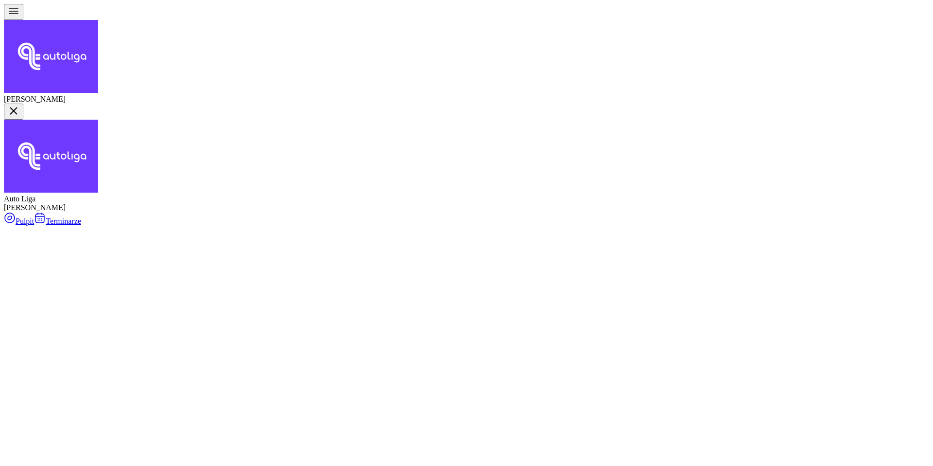
type input "olivi"
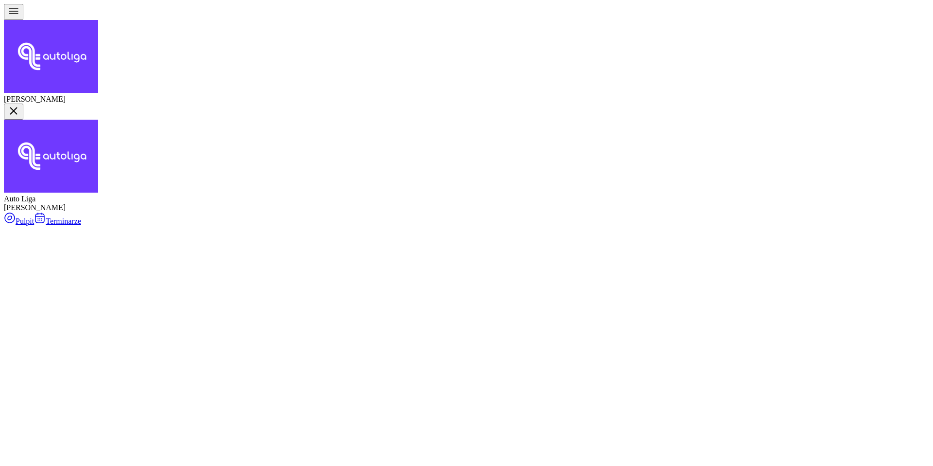
type input "zaraz"
drag, startPoint x: 305, startPoint y: 99, endPoint x: 318, endPoint y: 138, distance: 40.9
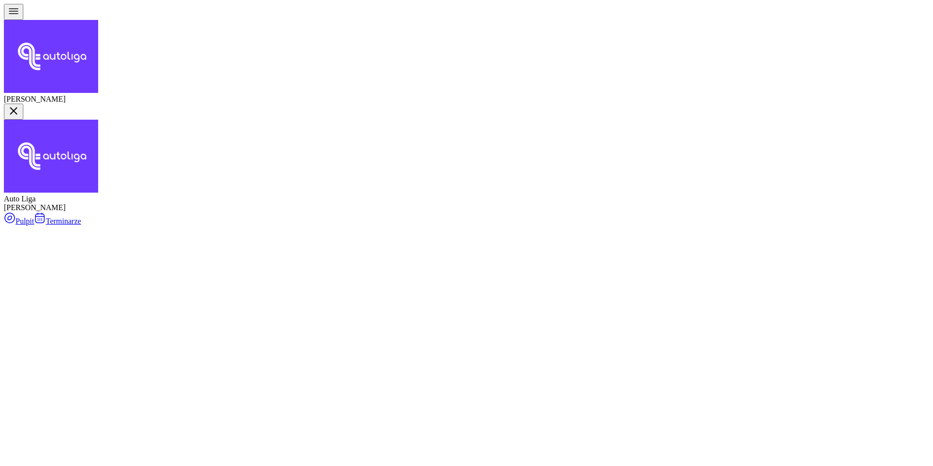
type input "Janisz"
drag, startPoint x: 324, startPoint y: 84, endPoint x: 335, endPoint y: 142, distance: 59.9
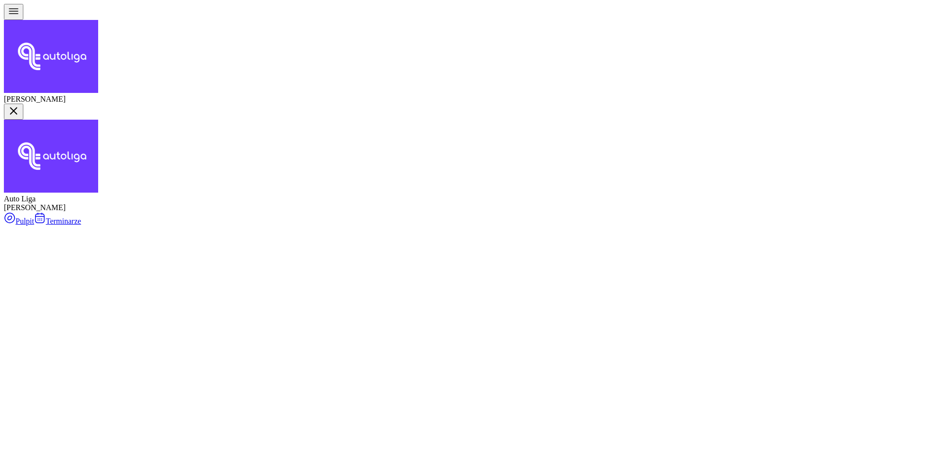
type input "beta"
drag, startPoint x: 301, startPoint y: 102, endPoint x: 308, endPoint y: 138, distance: 36.6
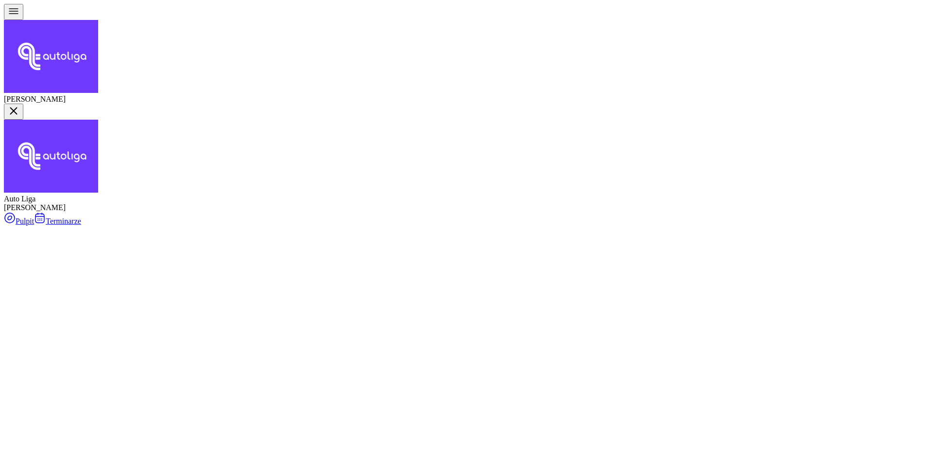
type input "markowi"
drag, startPoint x: 308, startPoint y: 99, endPoint x: 305, endPoint y: 179, distance: 79.8
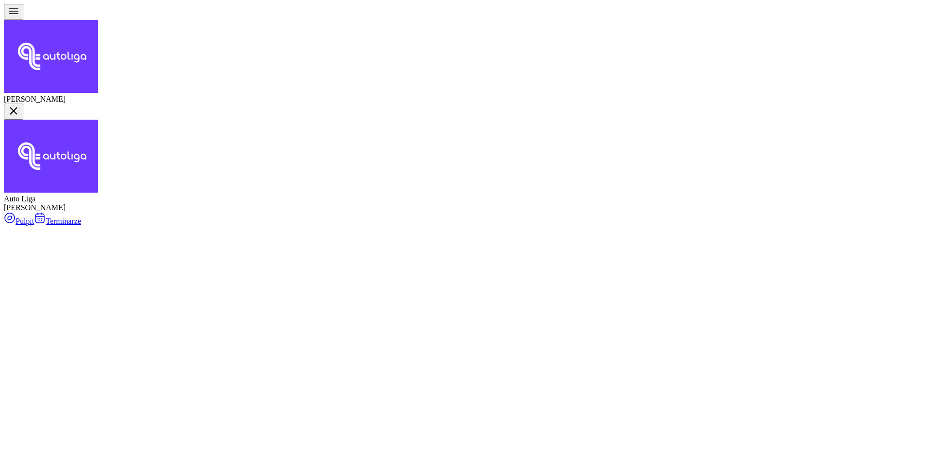
type input "kończy"
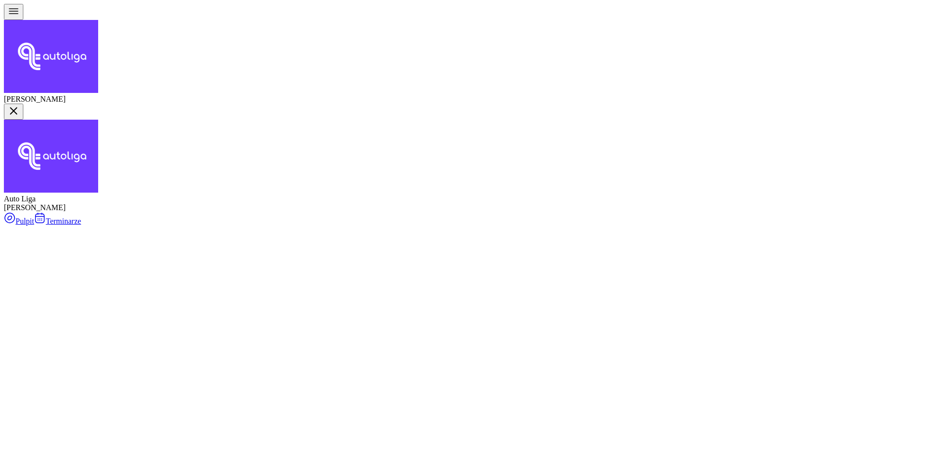
type input "majdak"
drag, startPoint x: 292, startPoint y: 104, endPoint x: 294, endPoint y: 148, distance: 44.7
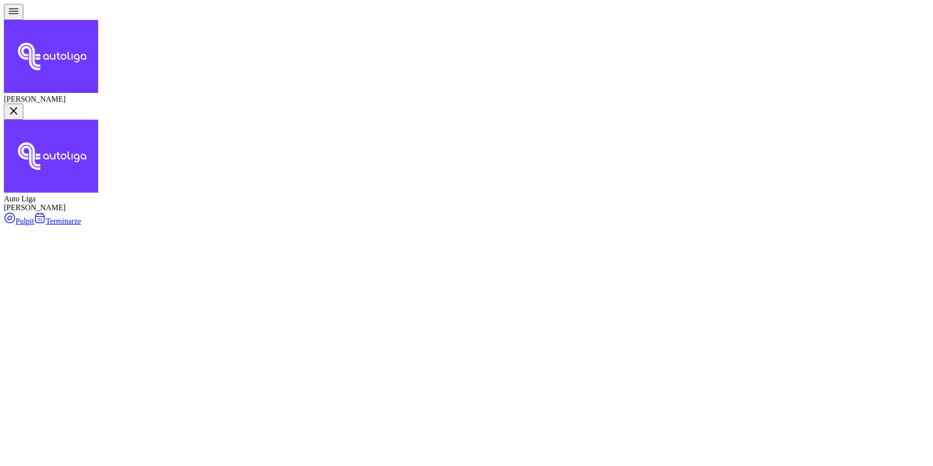
type input "pogórze"
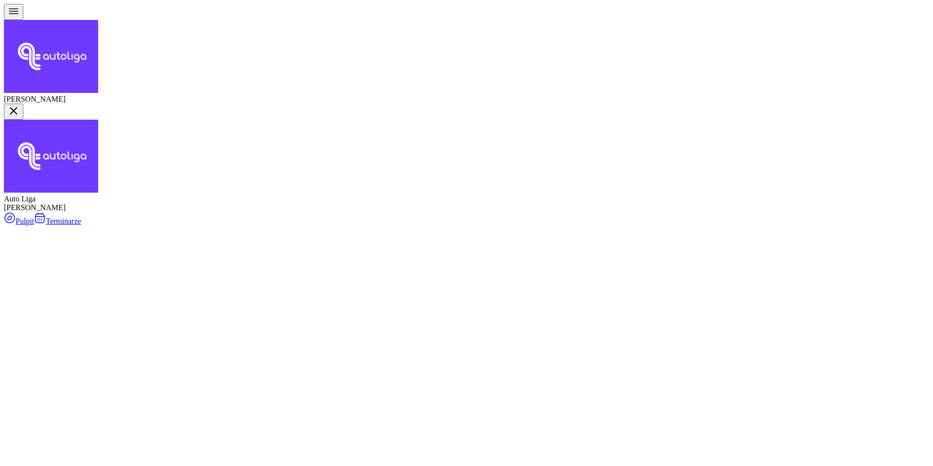
drag, startPoint x: 302, startPoint y: 99, endPoint x: 307, endPoint y: 141, distance: 42.1
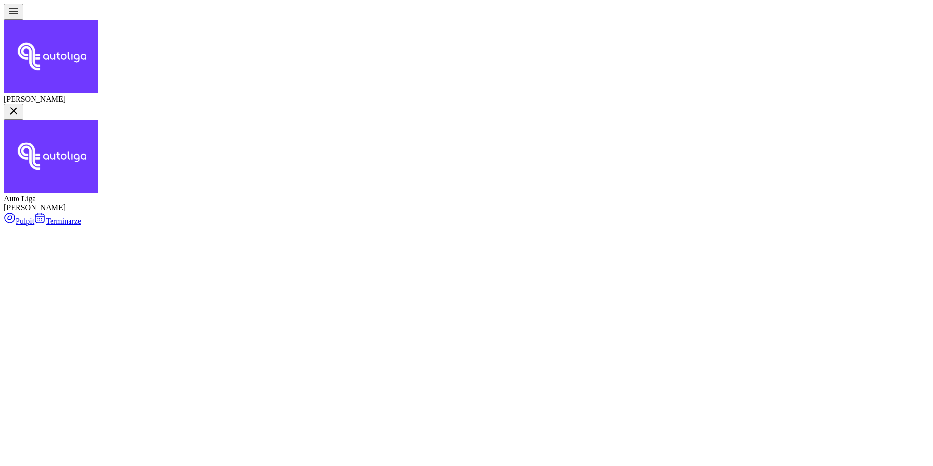
type input "b"
type input "bła"
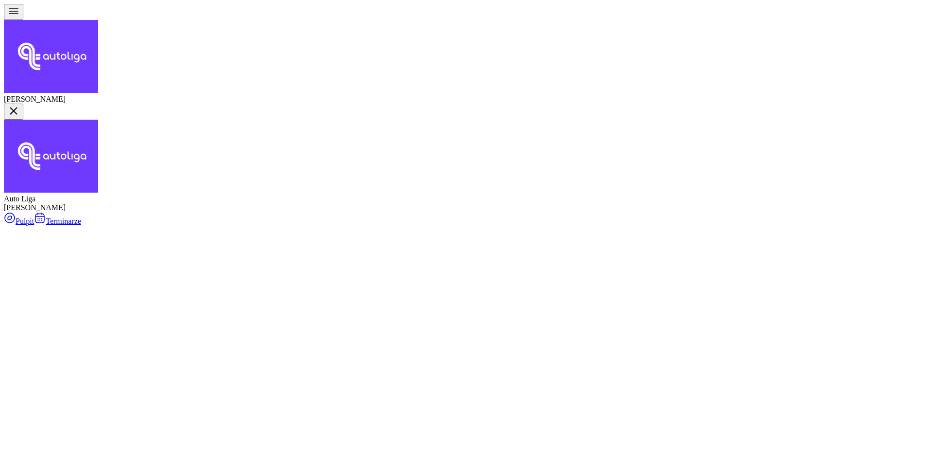
type input "śniada"
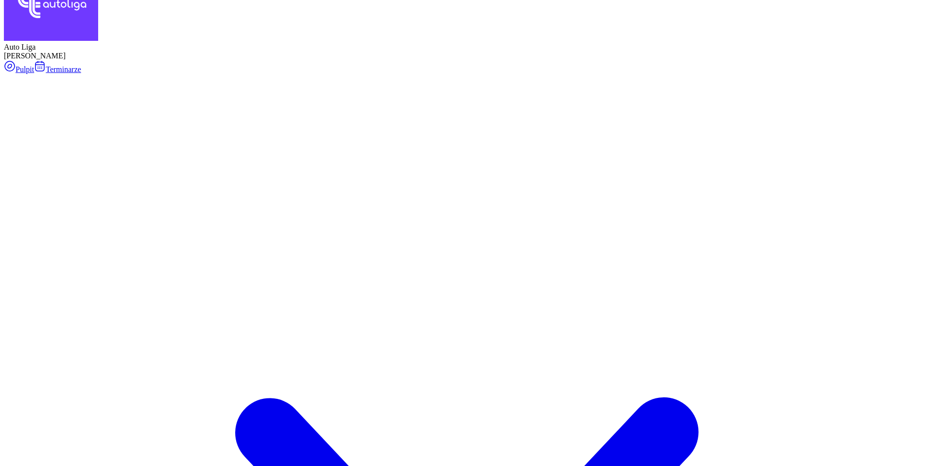
scroll to position [100, 0]
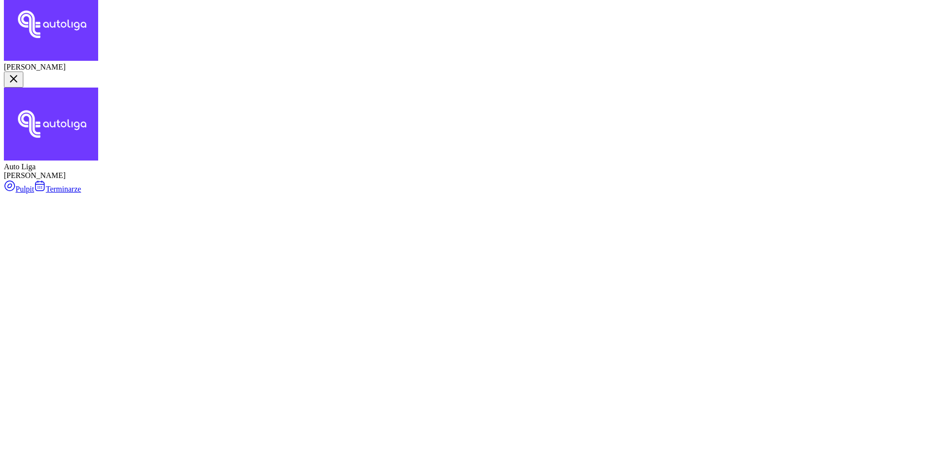
scroll to position [27, 0]
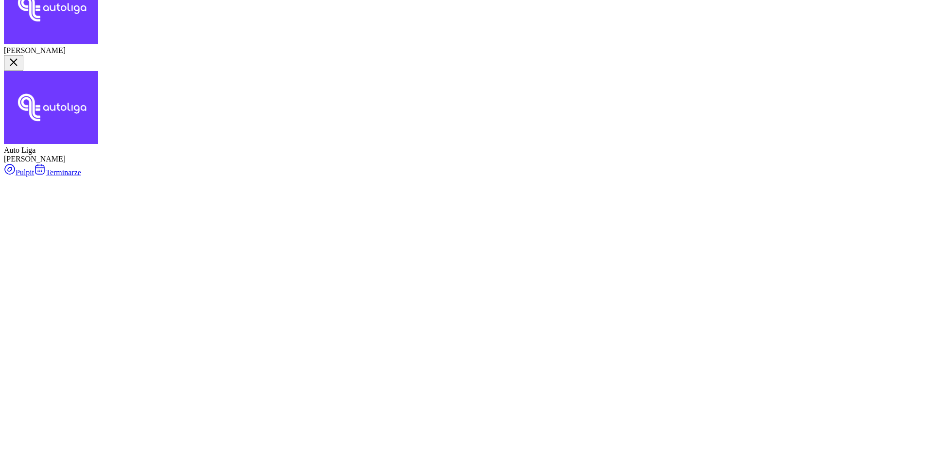
scroll to position [45, 0]
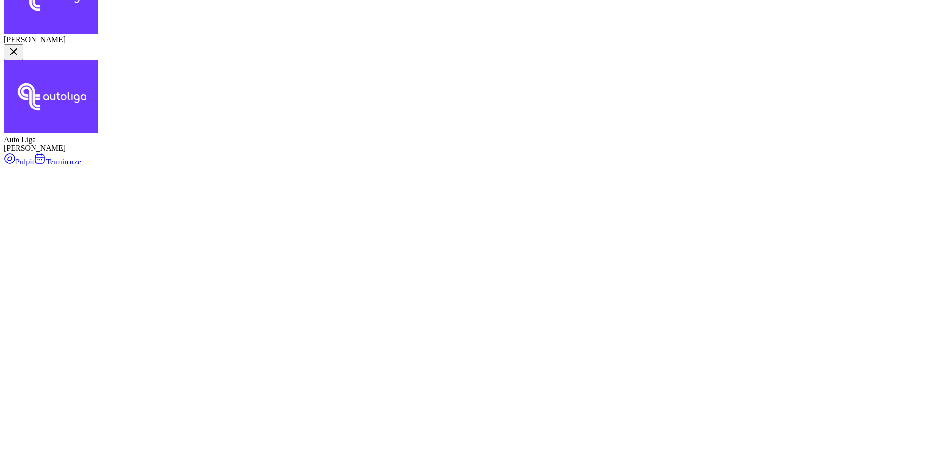
scroll to position [52, 0]
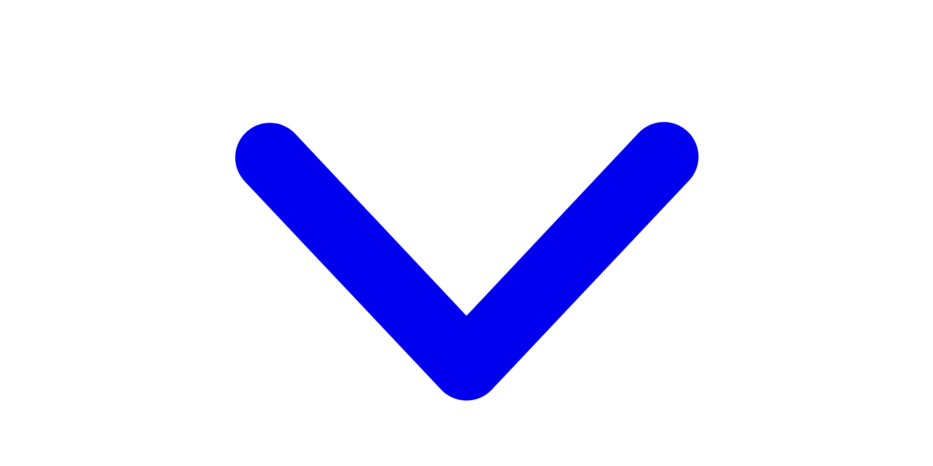
scroll to position [435, 0]
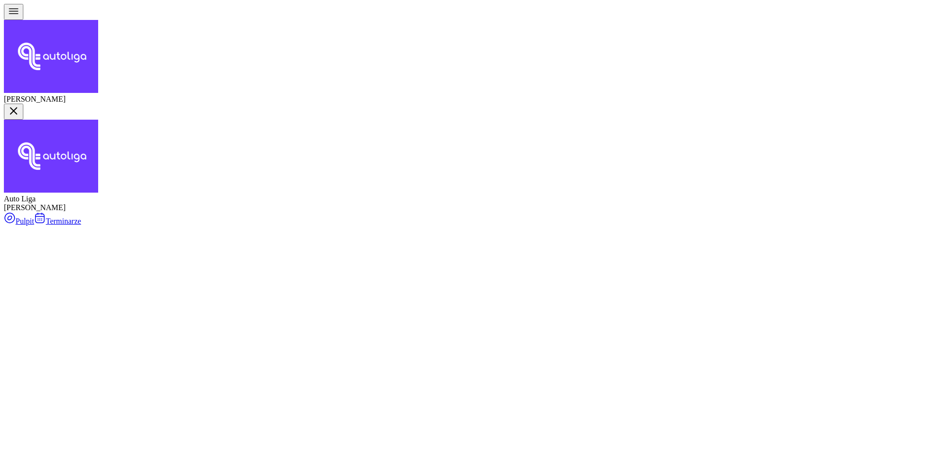
select select "createdAt-desc"
select select "100"
select select "300"
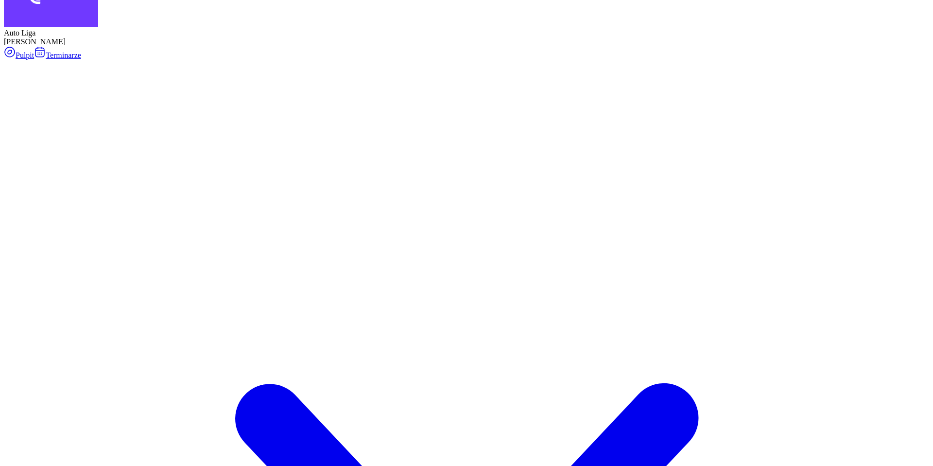
scroll to position [224, 0]
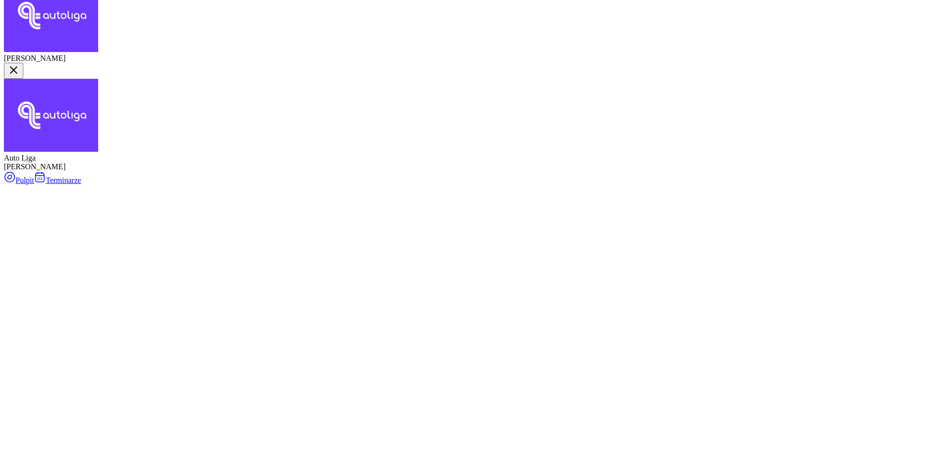
scroll to position [14, 0]
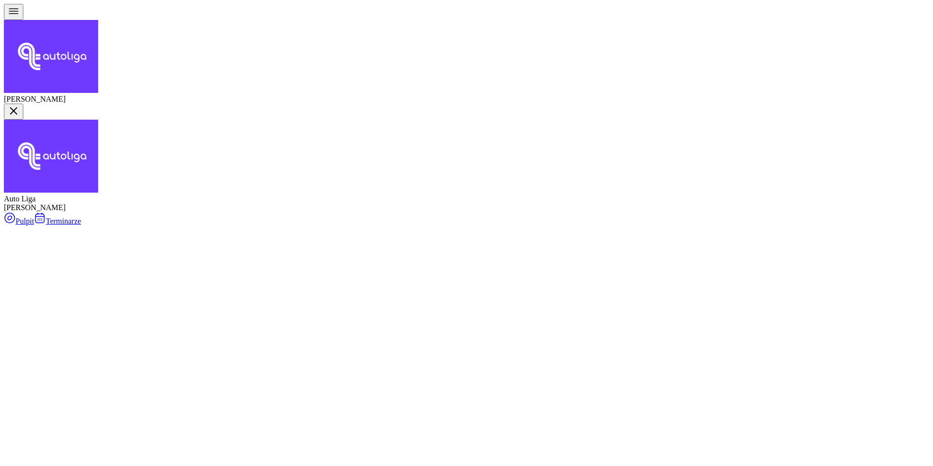
select select "15"
select select "17"
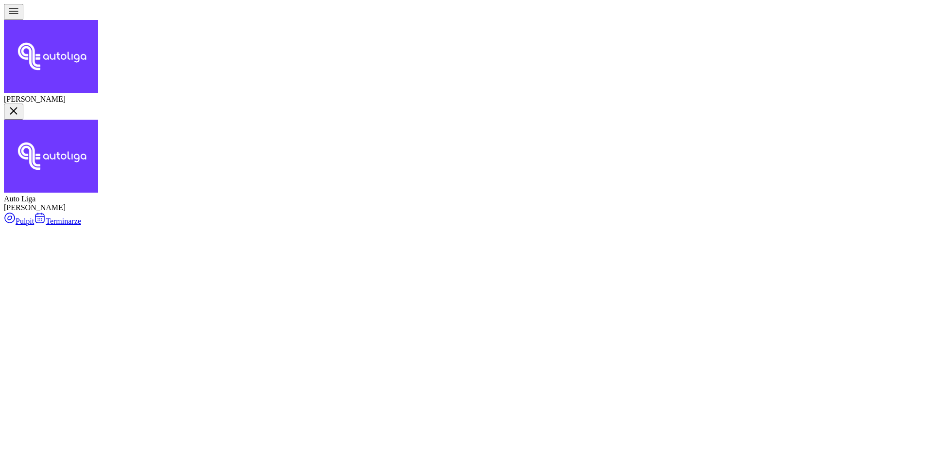
select select "12"
select select "14"
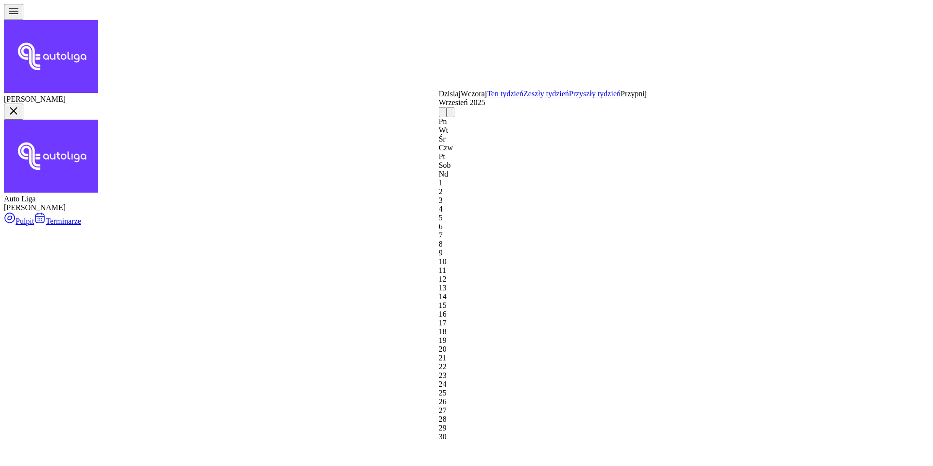
click at [574, 196] on div "3" at bounding box center [543, 200] width 208 height 9
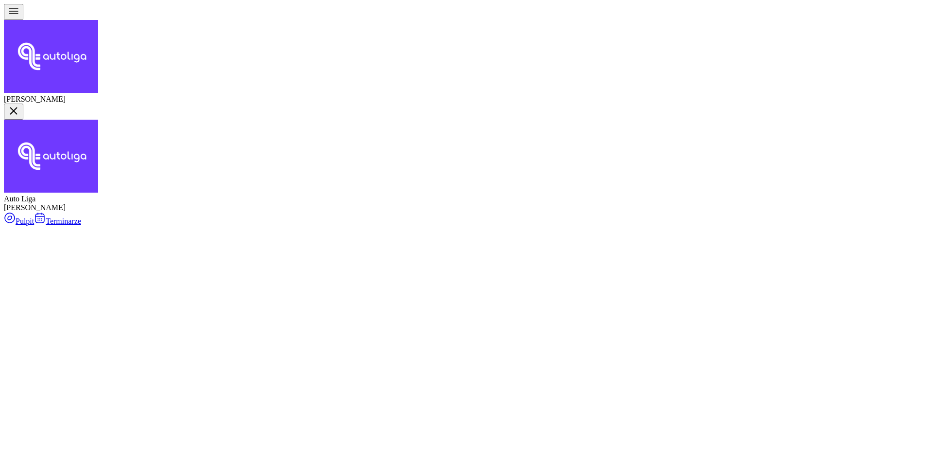
scroll to position [92, 0]
select select "09"
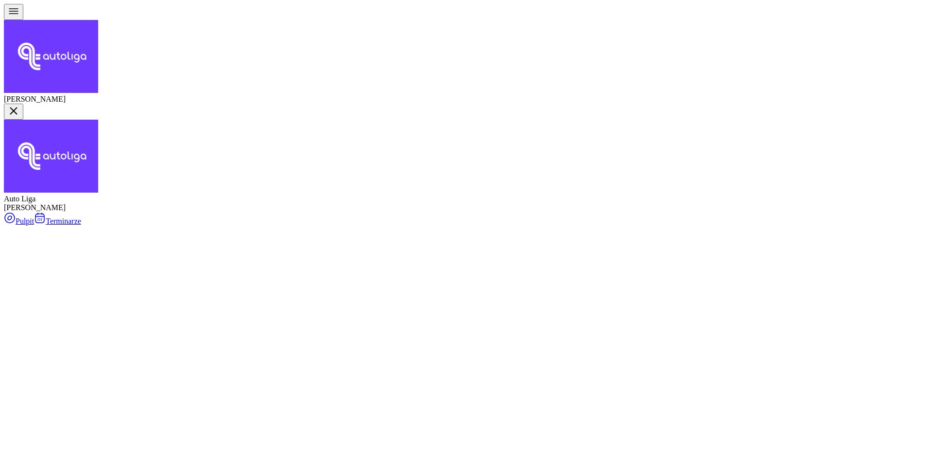
select select "12"
type textarea "FELGA HYUNDAIA i20 WA5421E Z WARSZTATU"
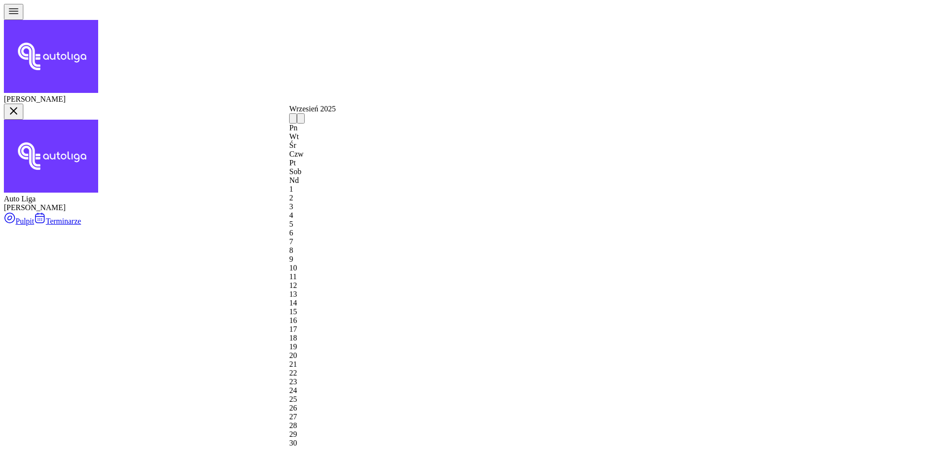
click at [336, 272] on div "11" at bounding box center [312, 276] width 47 height 9
type input "[DATE]"
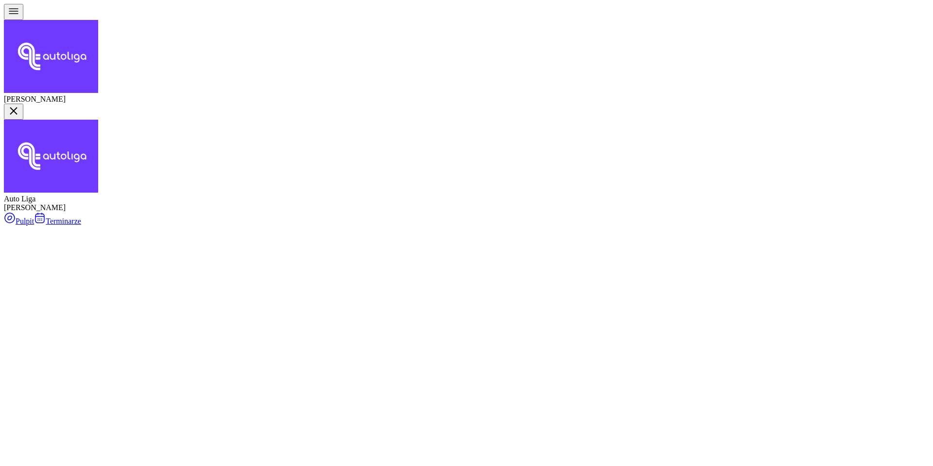
scroll to position [70, 0]
select select "16"
select select "30"
select select "18"
select select "30"
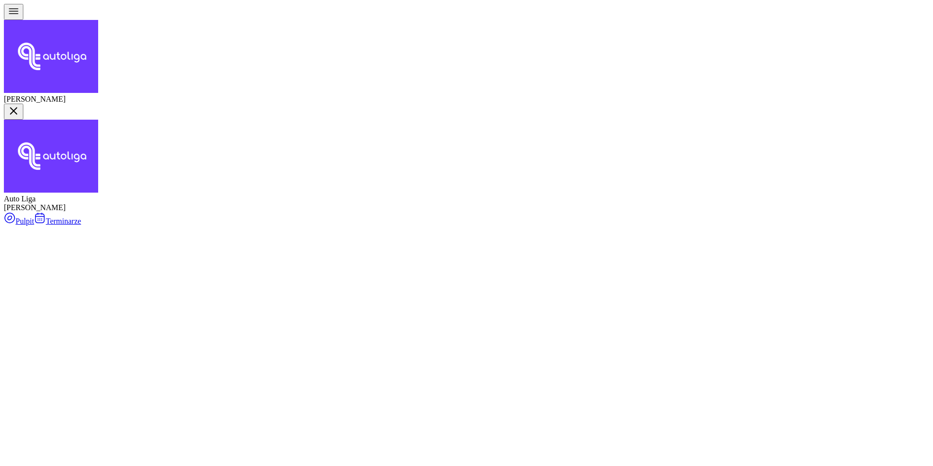
select select "16"
select select "30"
select select "18"
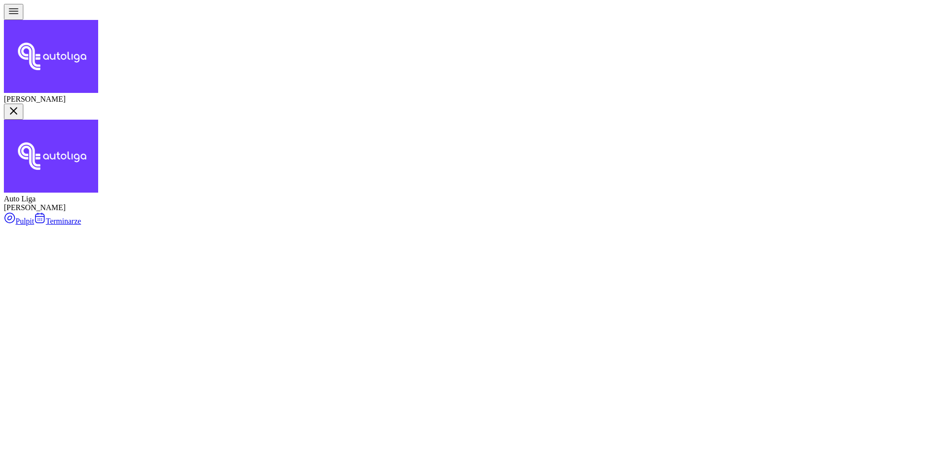
select select "30"
click at [508, 183] on div "Otwórz profil" at bounding box center [511, 178] width 43 height 9
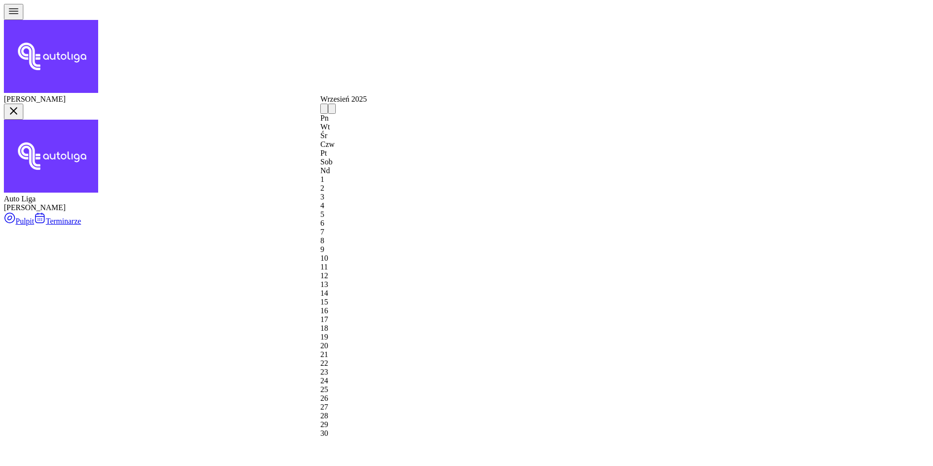
click at [367, 192] on div "3" at bounding box center [343, 196] width 47 height 9
type input "[DATE]"
type input "300"
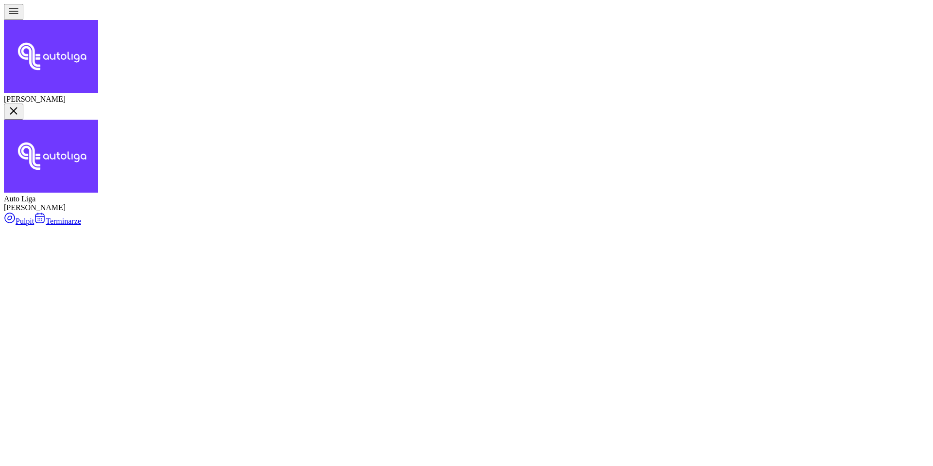
type input "BP"
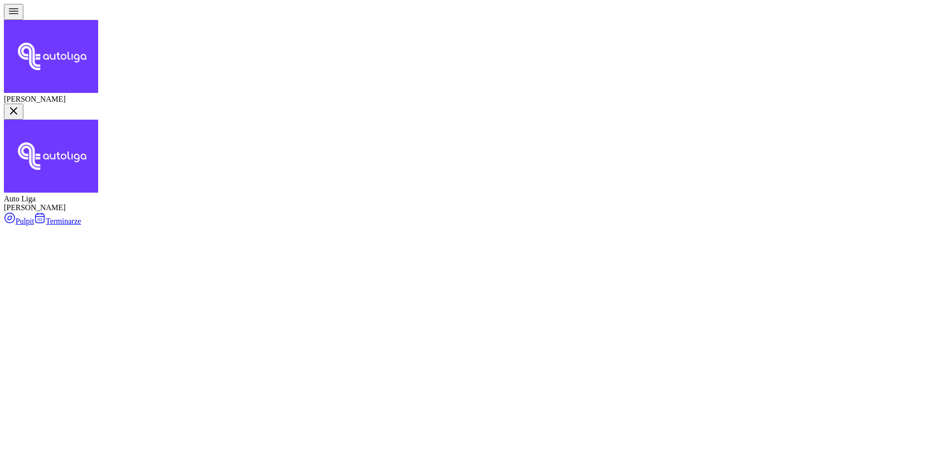
select select "10"
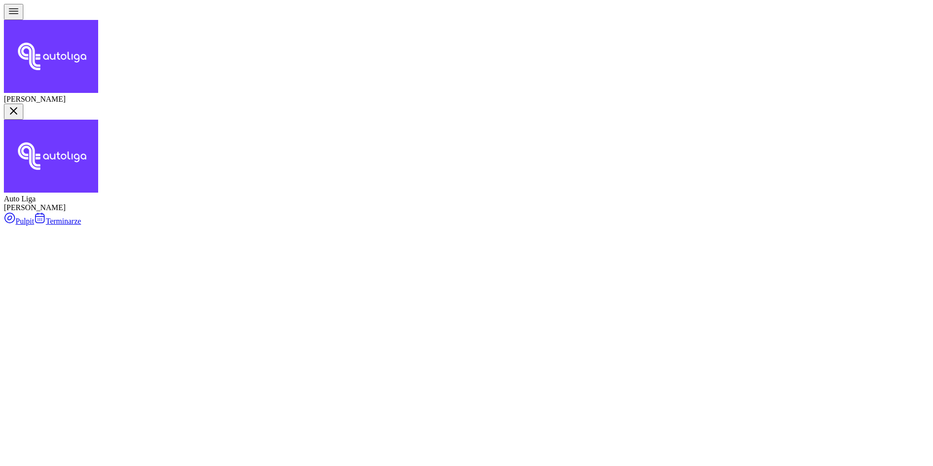
select select "12"
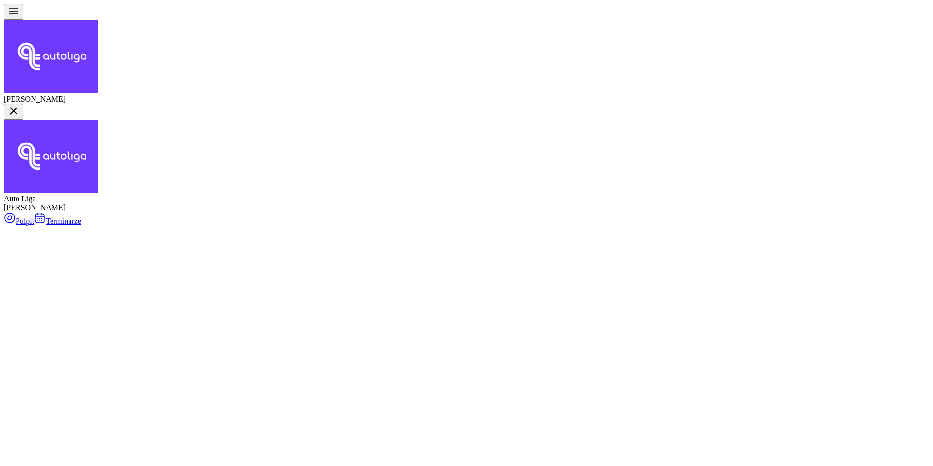
select select "10"
select select "12"
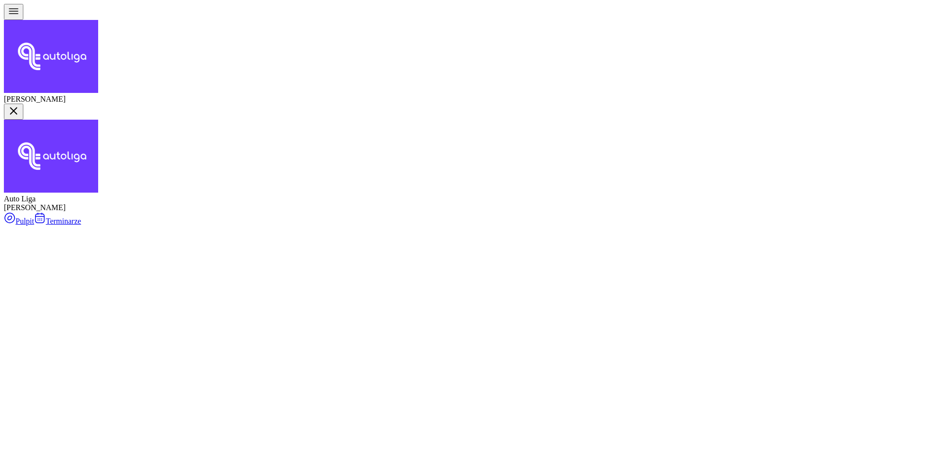
click at [498, 179] on div "Otwórz profil" at bounding box center [511, 178] width 43 height 9
type input "1440"
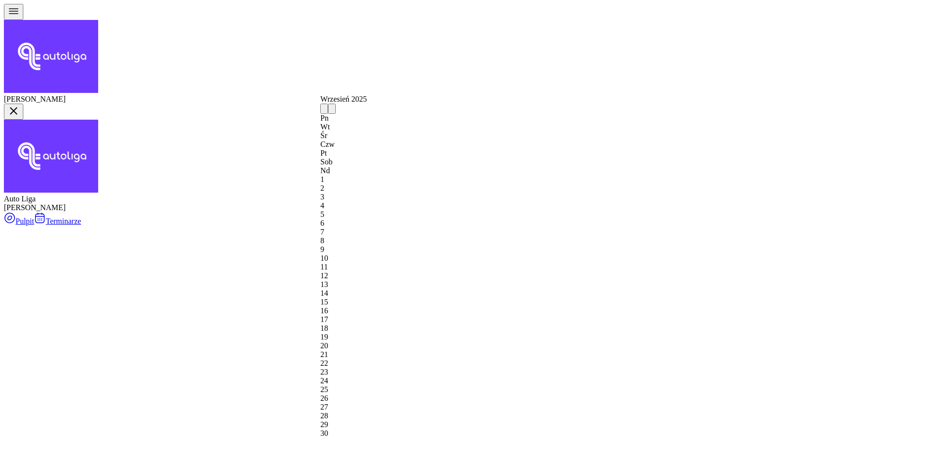
click at [367, 201] on div "4" at bounding box center [343, 205] width 47 height 9
type input "[DATE]"
type input "BP"
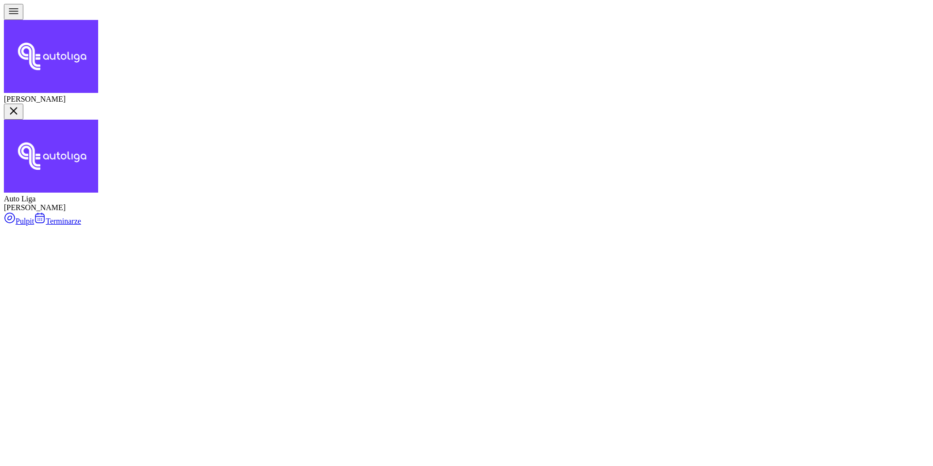
type input "vilko"
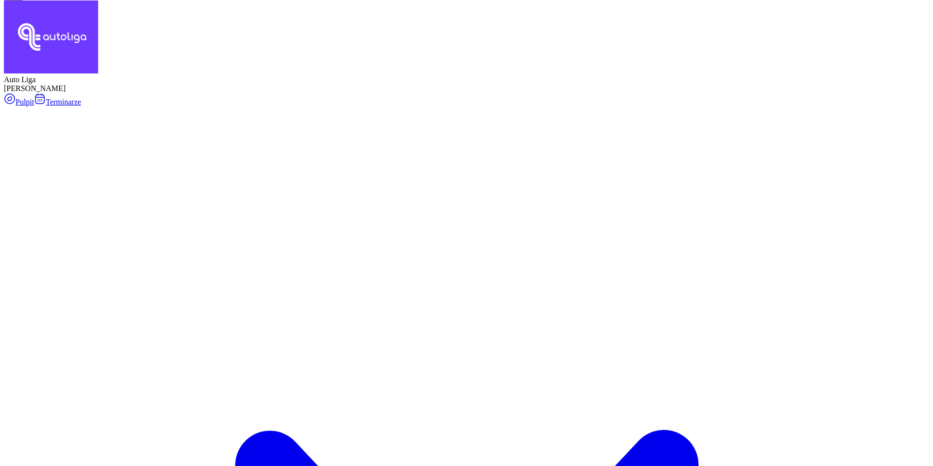
scroll to position [119, 0]
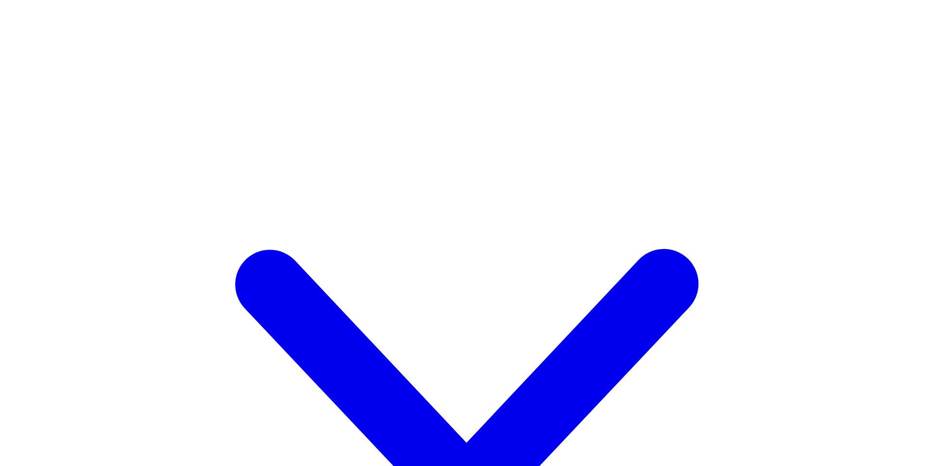
scroll to position [299, 0]
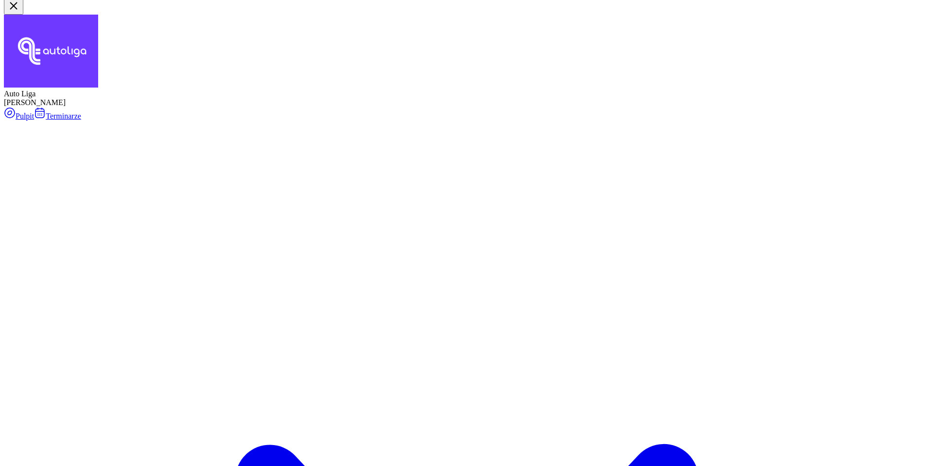
scroll to position [87, 0]
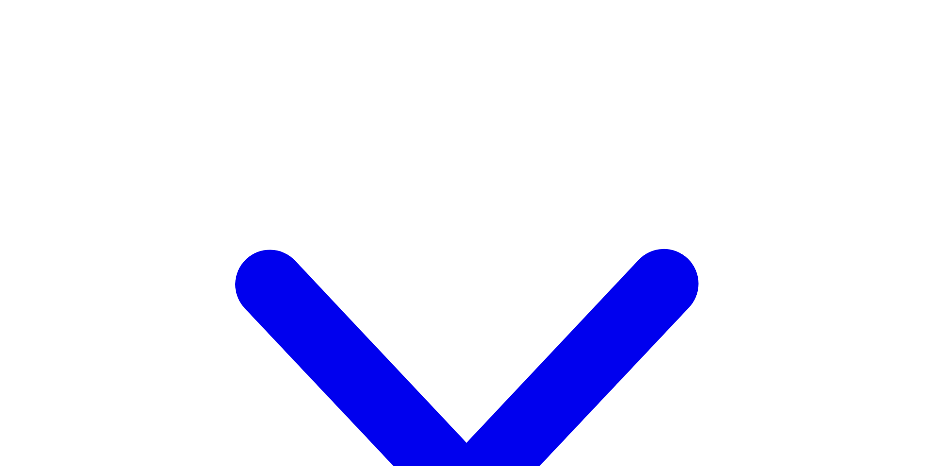
scroll to position [299, 0]
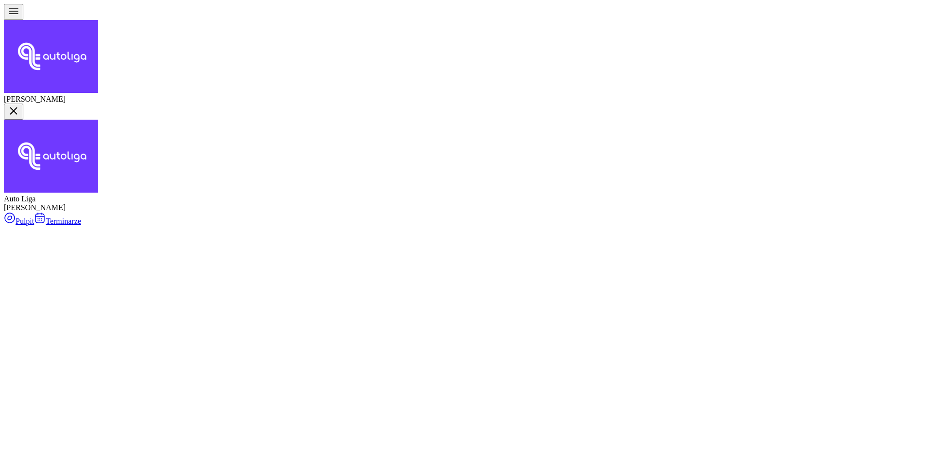
select select "07"
select select "50"
select select "09"
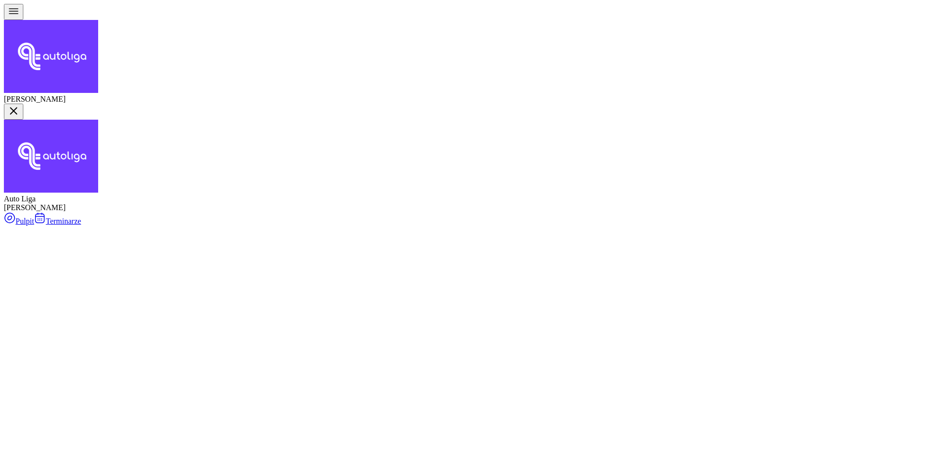
scroll to position [0, 0]
type textarea "miało być opłacone z godzinami | kamerki do WORD | pismo wyślij !"
select select "07"
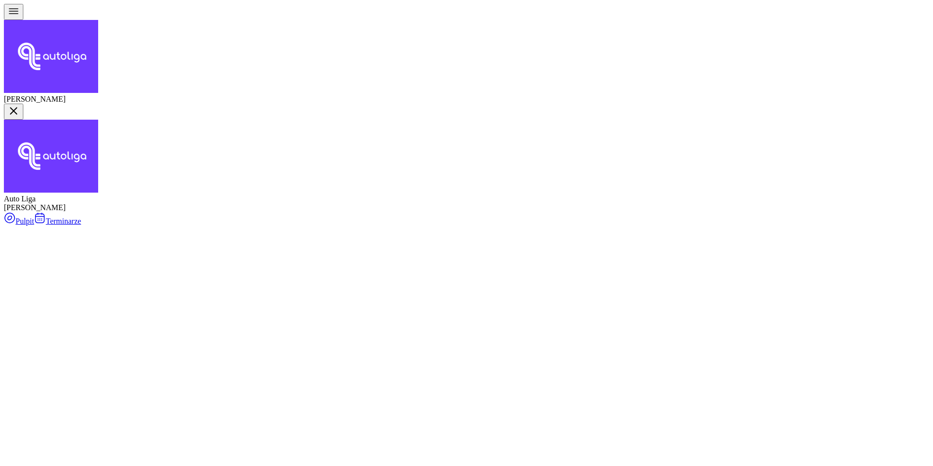
select select "50"
select select "09"
type textarea "miało być opłacone z godzinami | kamerki do WORD | pismo wysłane"
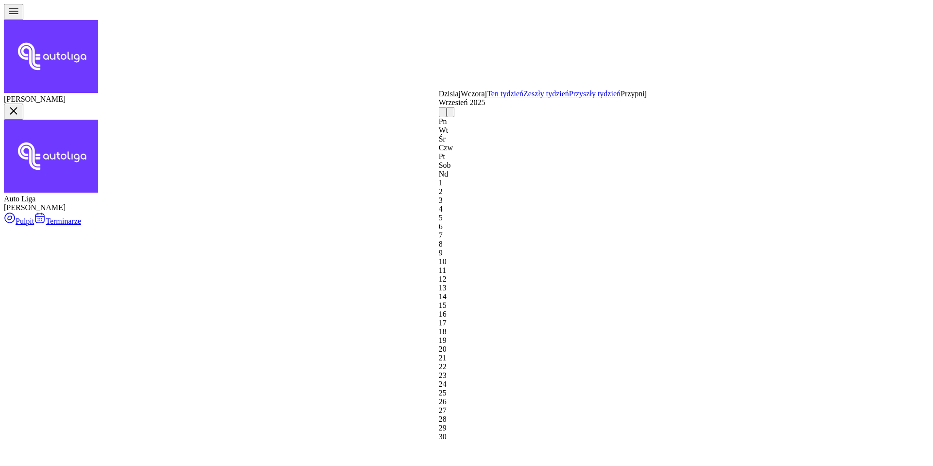
click at [642, 231] on div "7" at bounding box center [543, 235] width 208 height 9
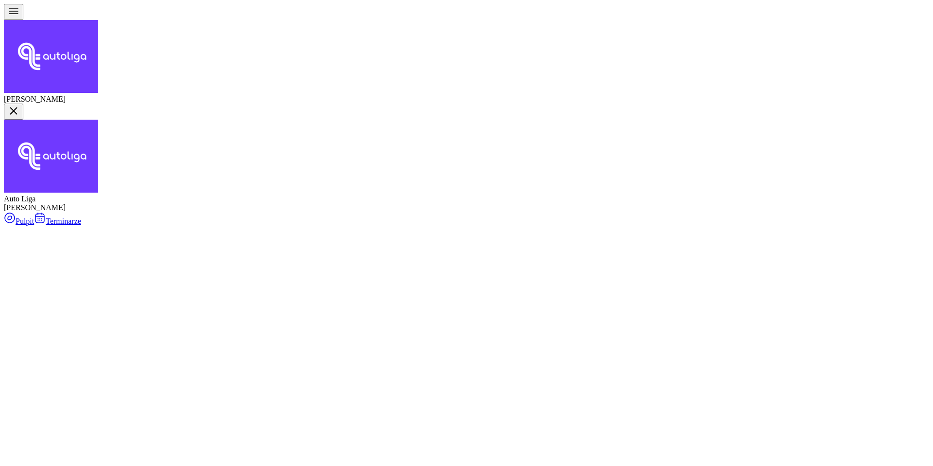
type input "kończyk"
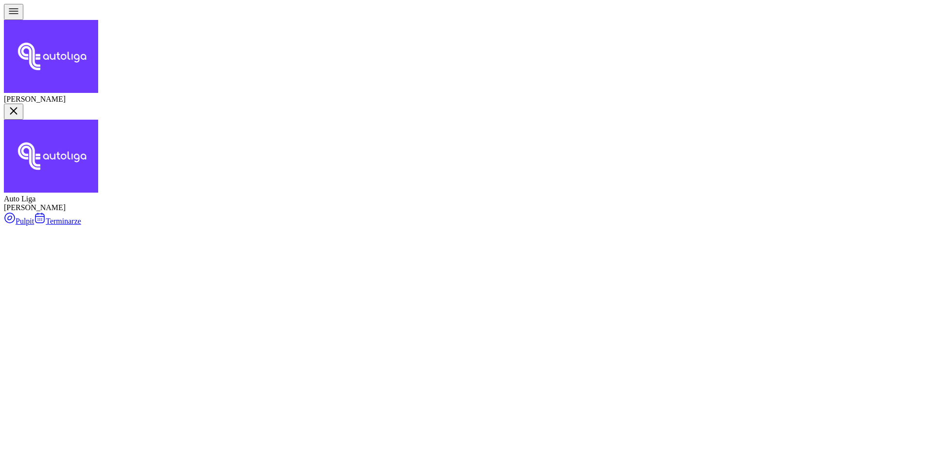
type input "miodusz"
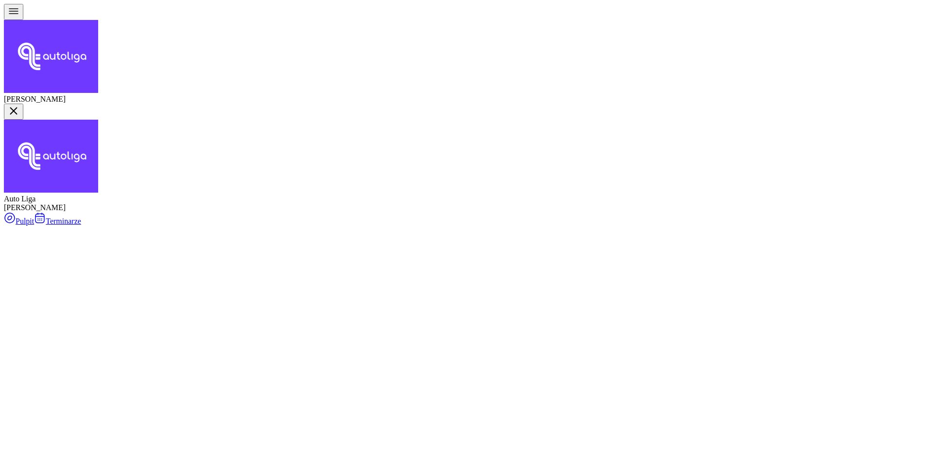
drag, startPoint x: 277, startPoint y: 80, endPoint x: 615, endPoint y: 168, distance: 349.1
type input "[DATE]"
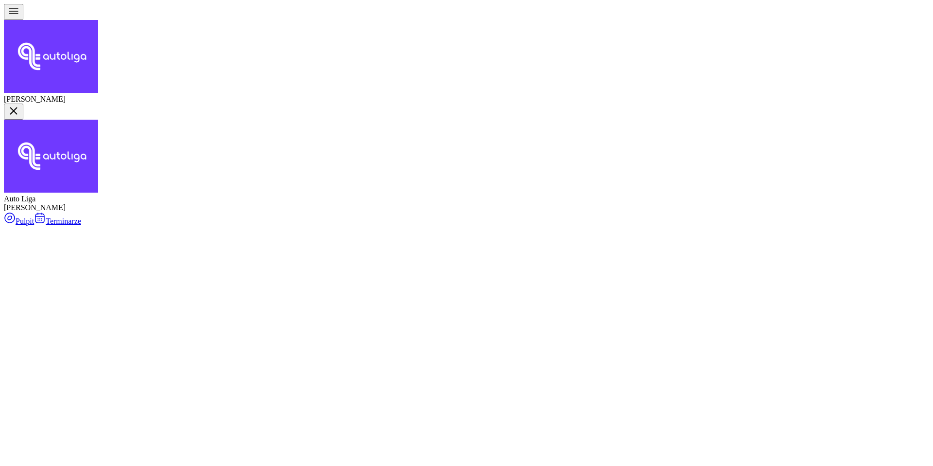
type input "stary do WORD"
type input "1"
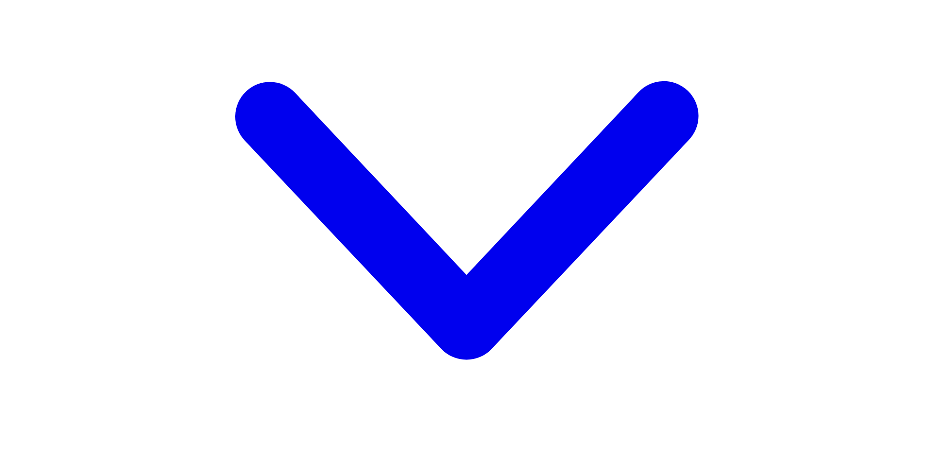
type input "stary do WORD | opłacony w kursie"
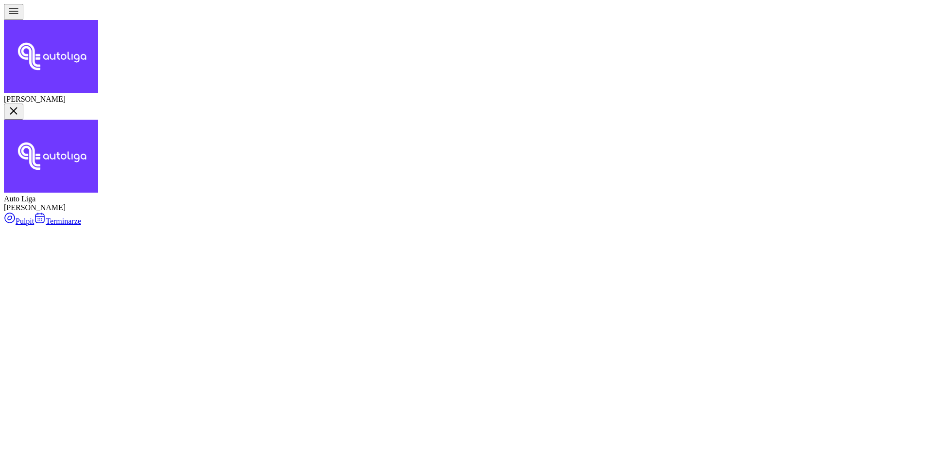
type input "kot"
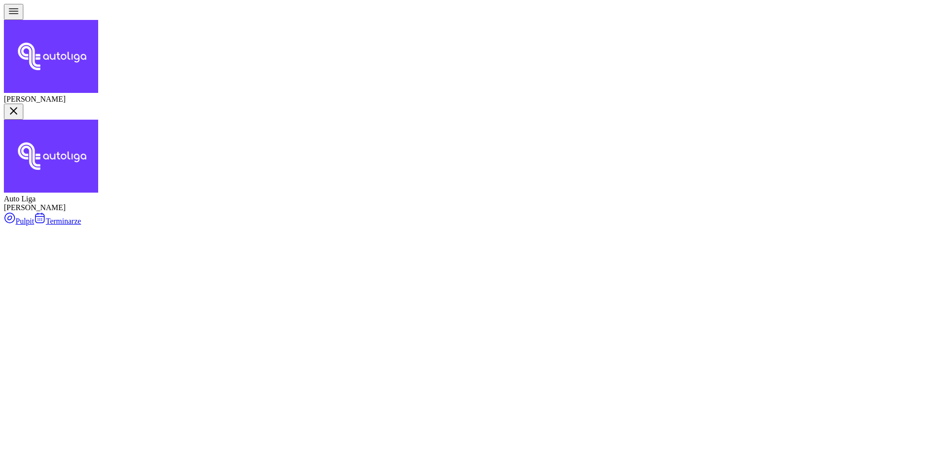
scroll to position [20, 0]
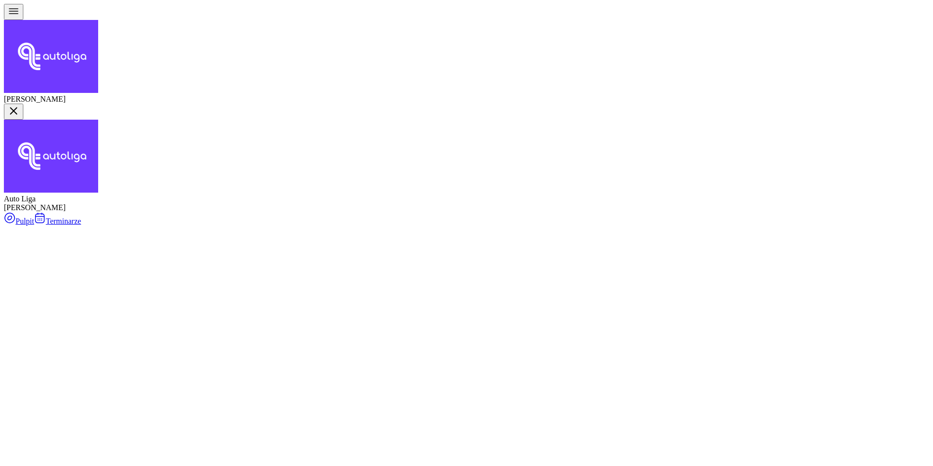
type input "kończ"
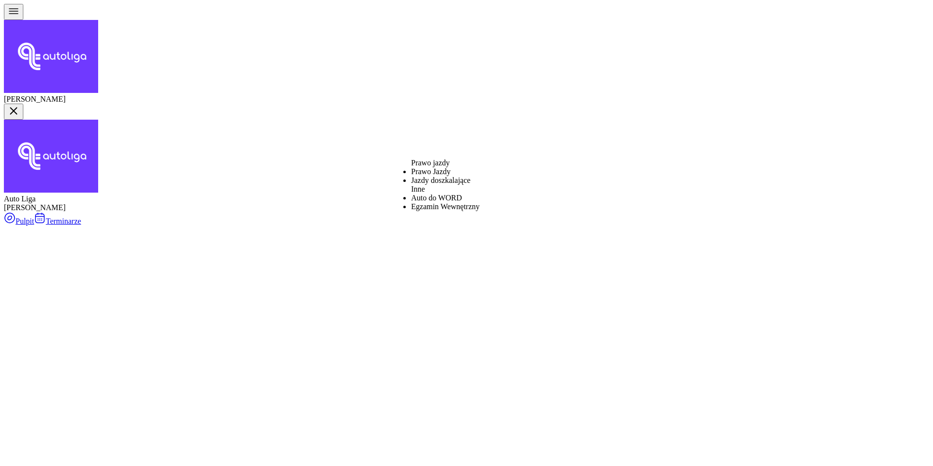
click at [473, 202] on link "Auto do WORD" at bounding box center [445, 197] width 69 height 9
select select
type input "stary do WORD"
select select "B"
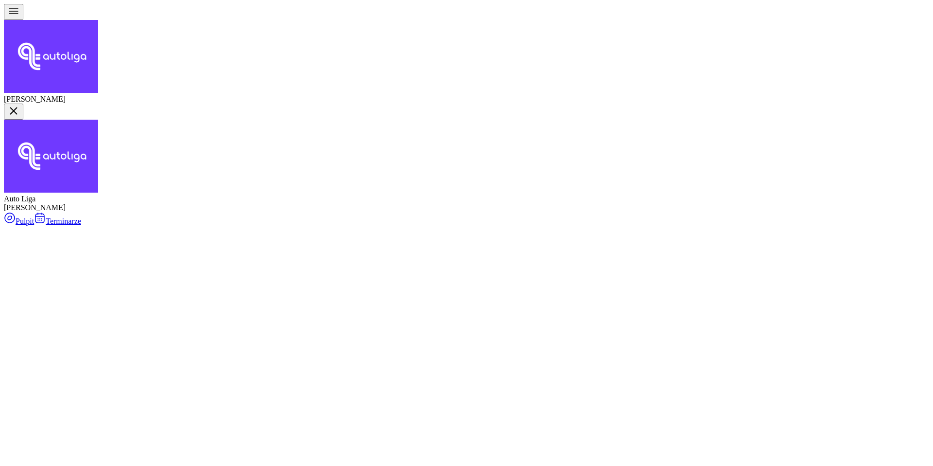
click at [600, 318] on div "12" at bounding box center [577, 322] width 47 height 9
type input "[DATE]"
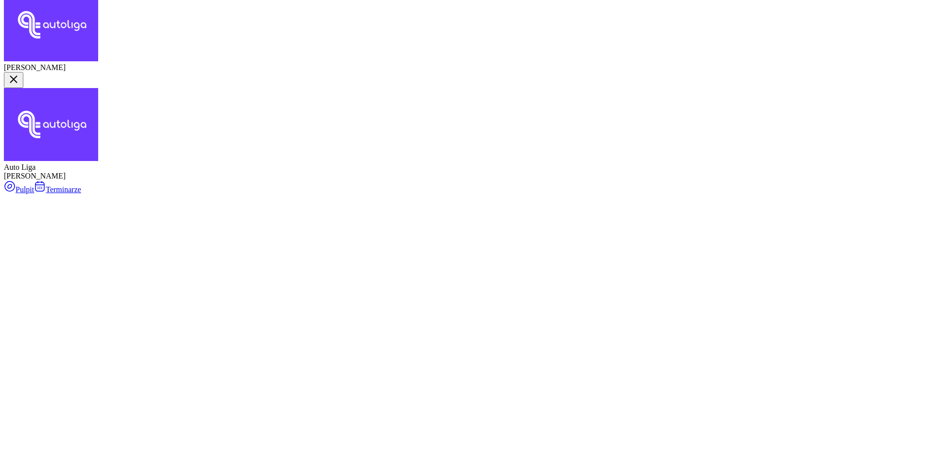
scroll to position [55, 0]
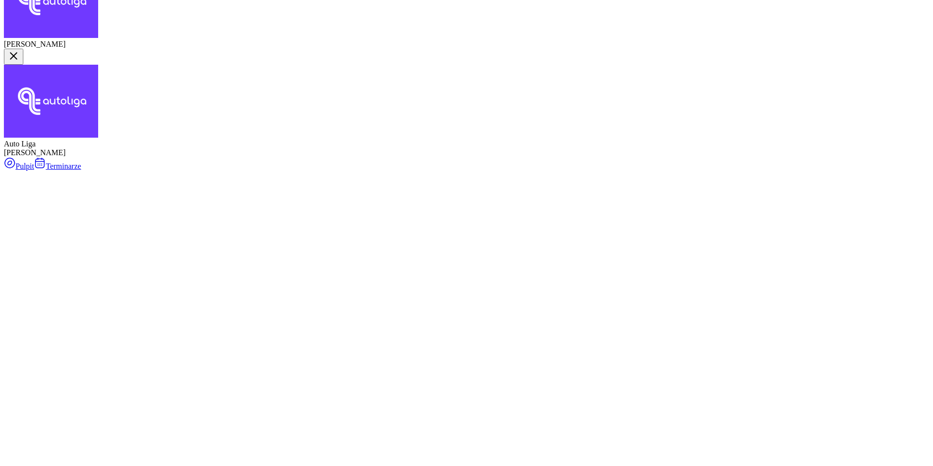
type input "1"
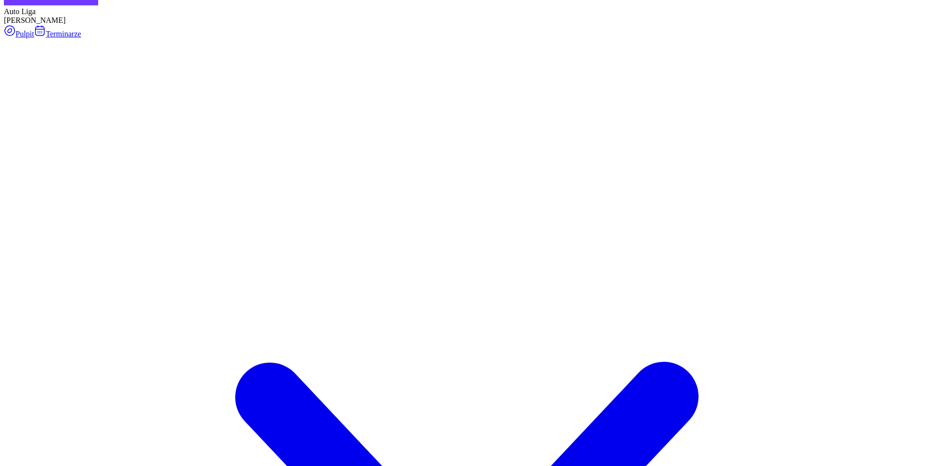
scroll to position [195, 0]
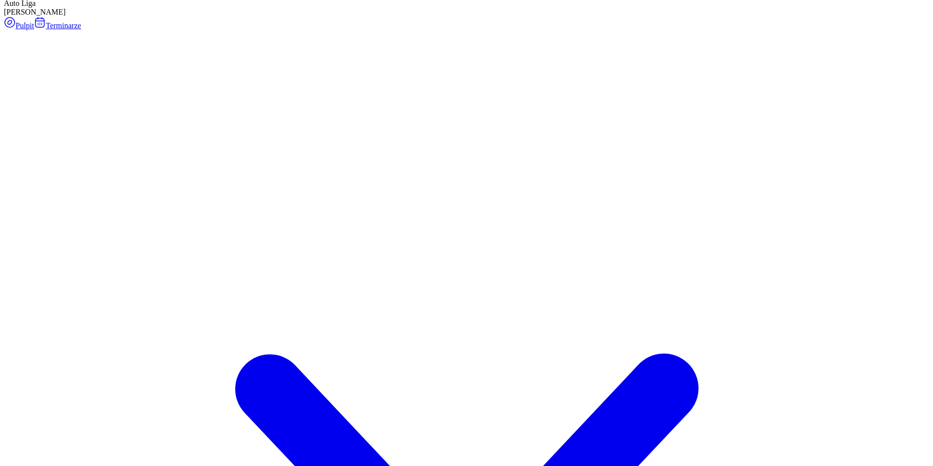
type input "250"
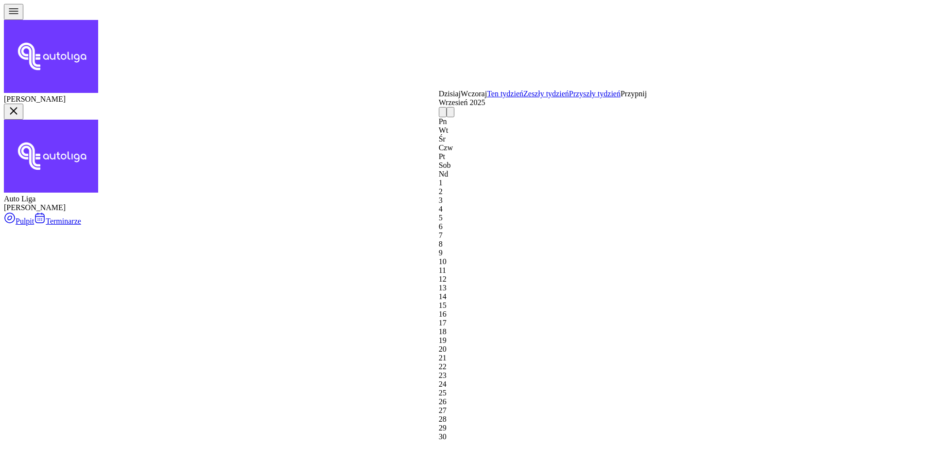
click at [609, 275] on div "12" at bounding box center [543, 279] width 208 height 9
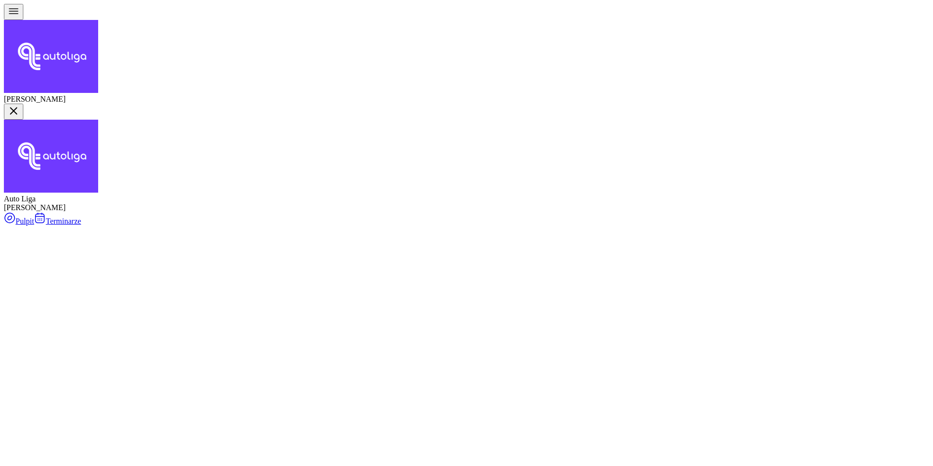
select select "08"
select select "16"
select select "11"
select select "30"
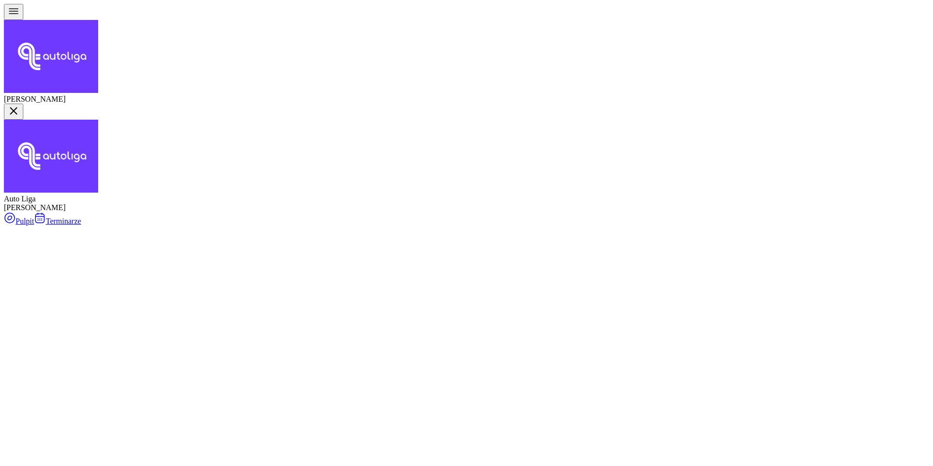
select select "13"
select select "30"
select select "11"
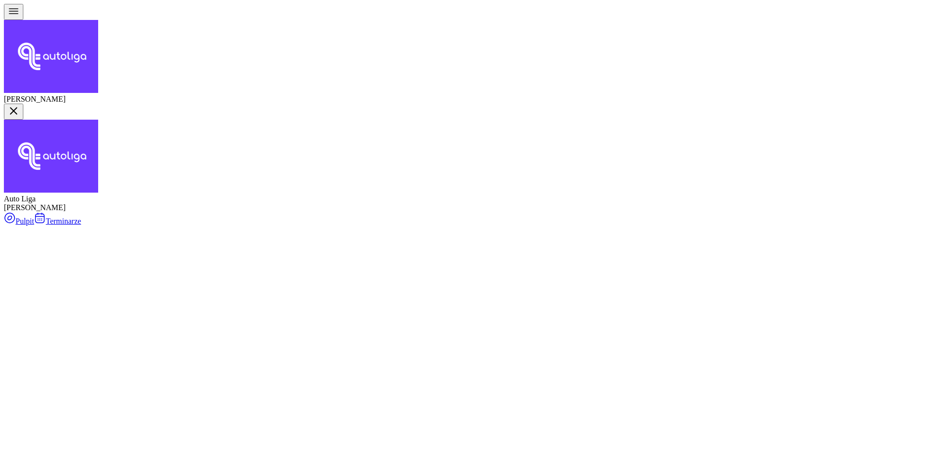
select select "13"
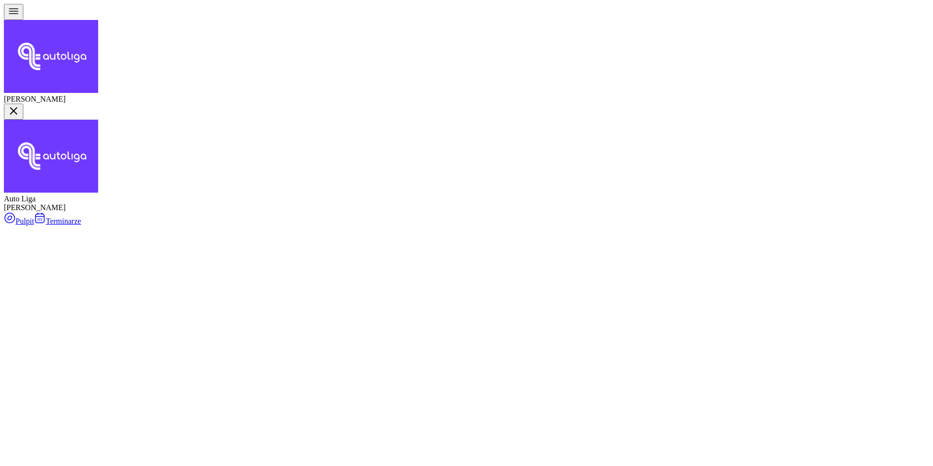
type textarea "250 do pobrania | stary do WORD | pismo wysłane"
select select "11"
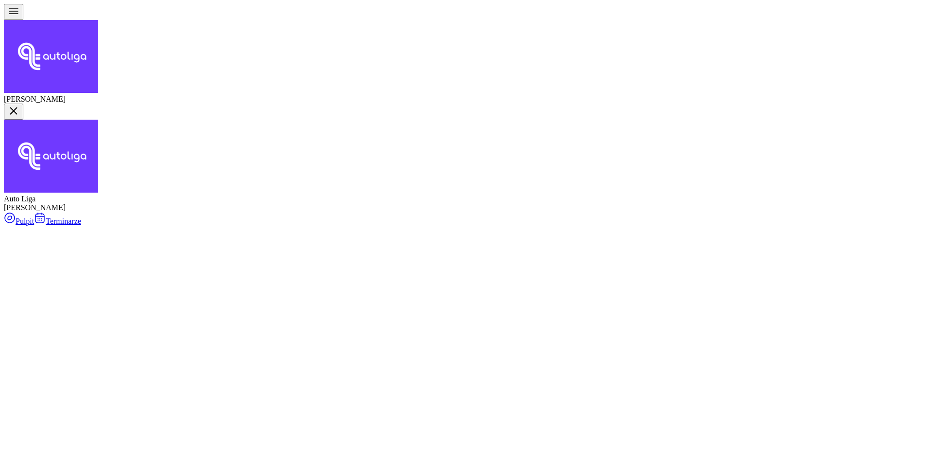
select select "30"
select select "13"
select select "30"
type textarea "zmień godzinę - brak auta"
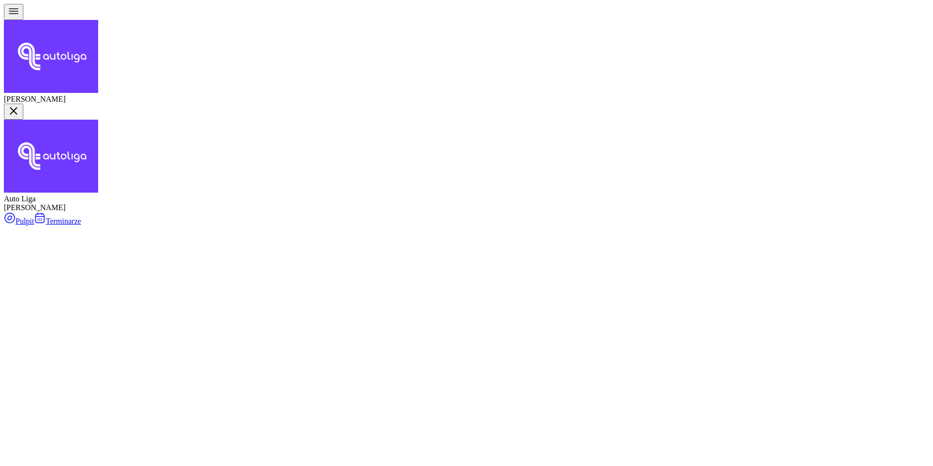
select select "11"
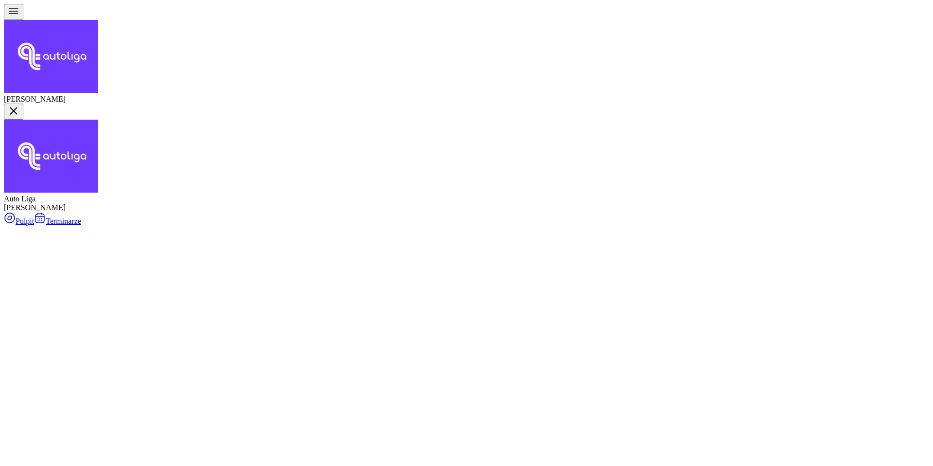
select select "13"
select select "30"
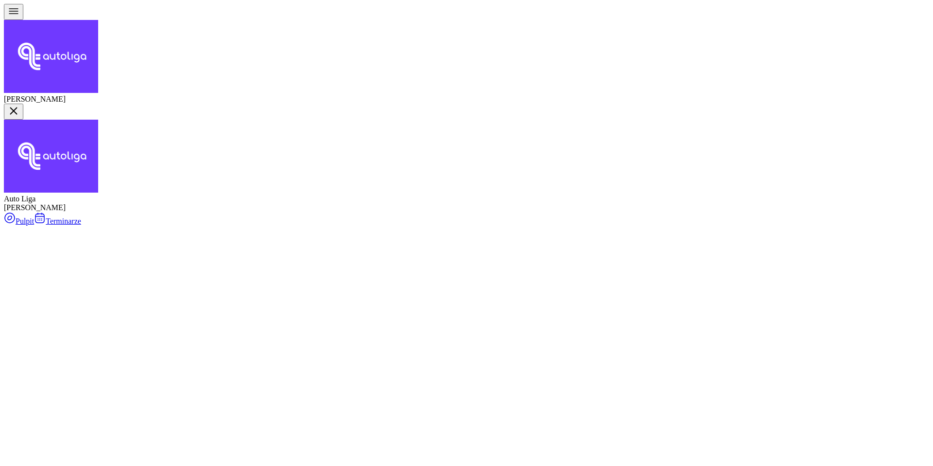
select select "11"
select select "30"
select select "13"
select select "00"
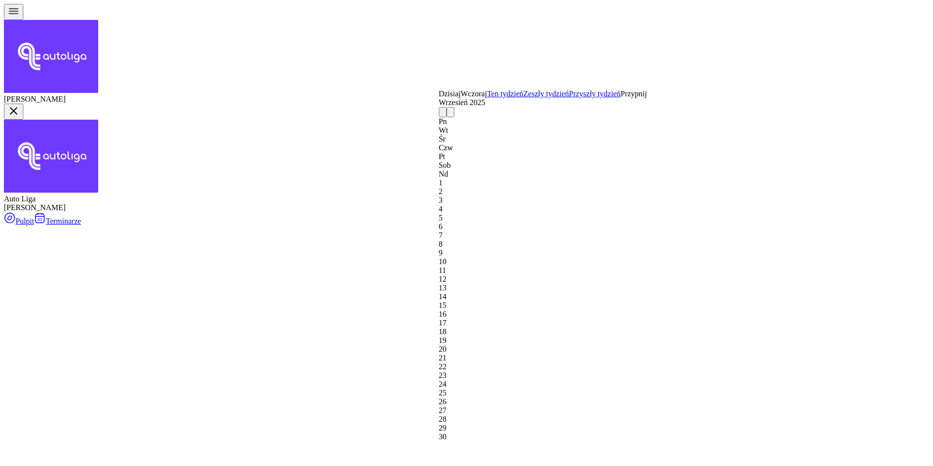
click at [630, 222] on div "6" at bounding box center [543, 226] width 208 height 9
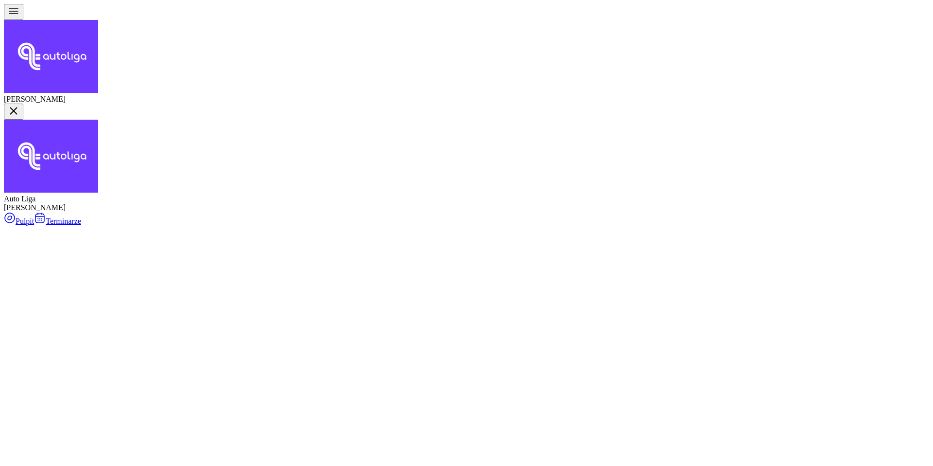
select select "13"
select select "15"
select select "14"
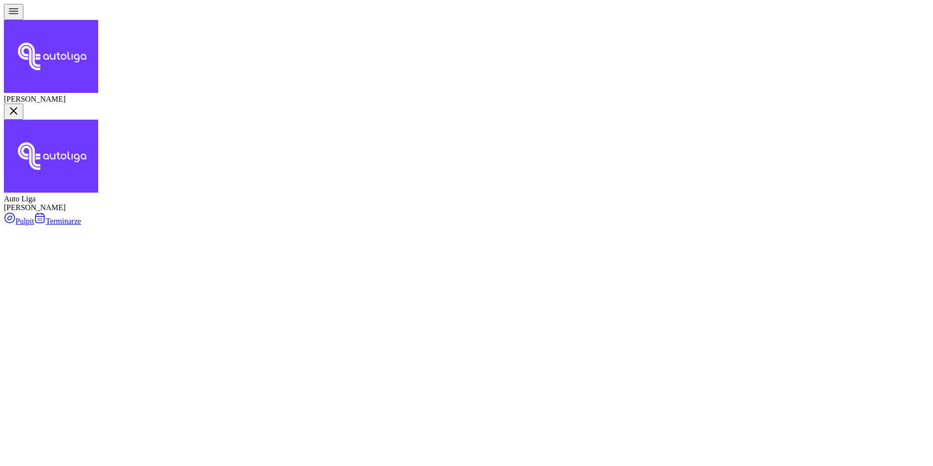
select select "30"
select select "16"
select select "30"
type input "bruszews"
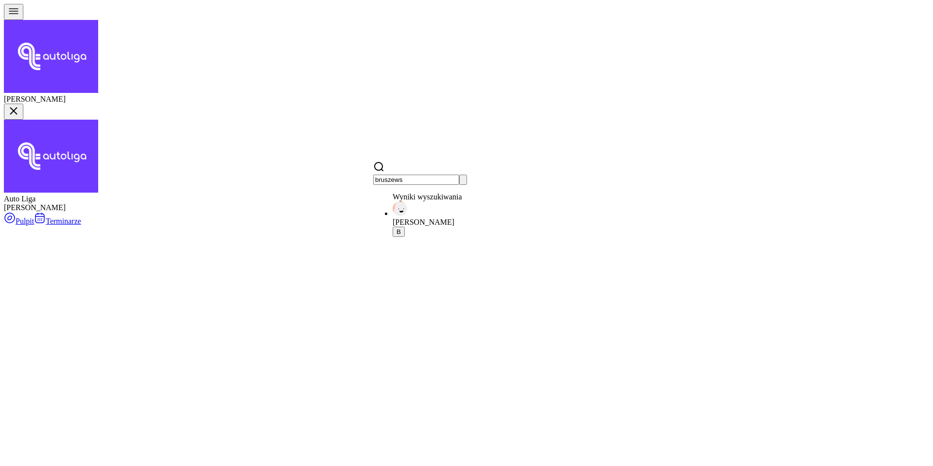
click at [454, 220] on span "[PERSON_NAME]" at bounding box center [424, 222] width 62 height 8
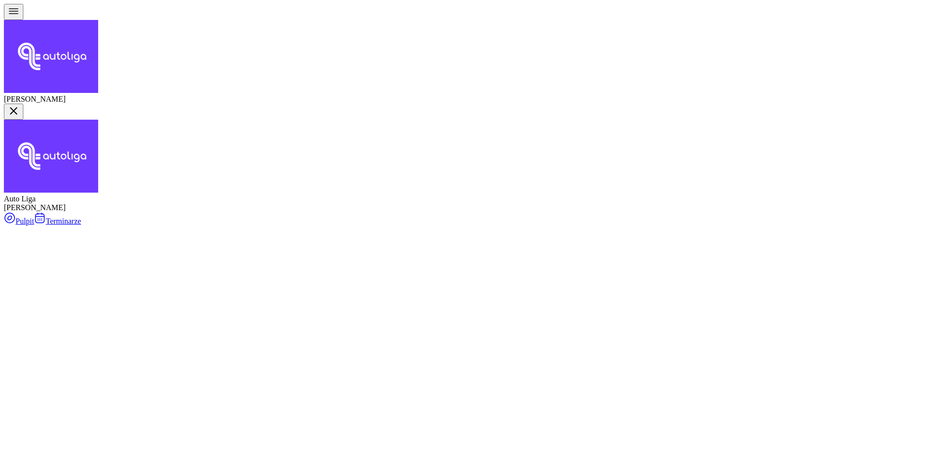
type input "SIEDLE"
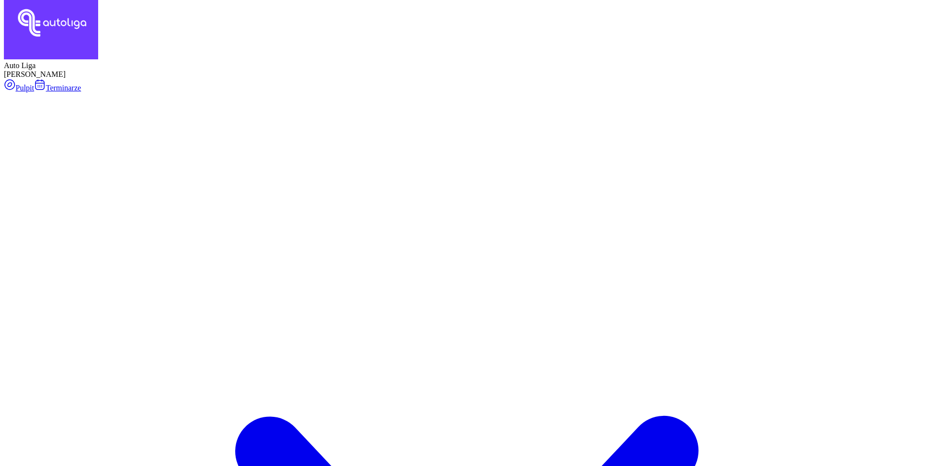
scroll to position [179, 0]
